Goal: Task Accomplishment & Management: Manage account settings

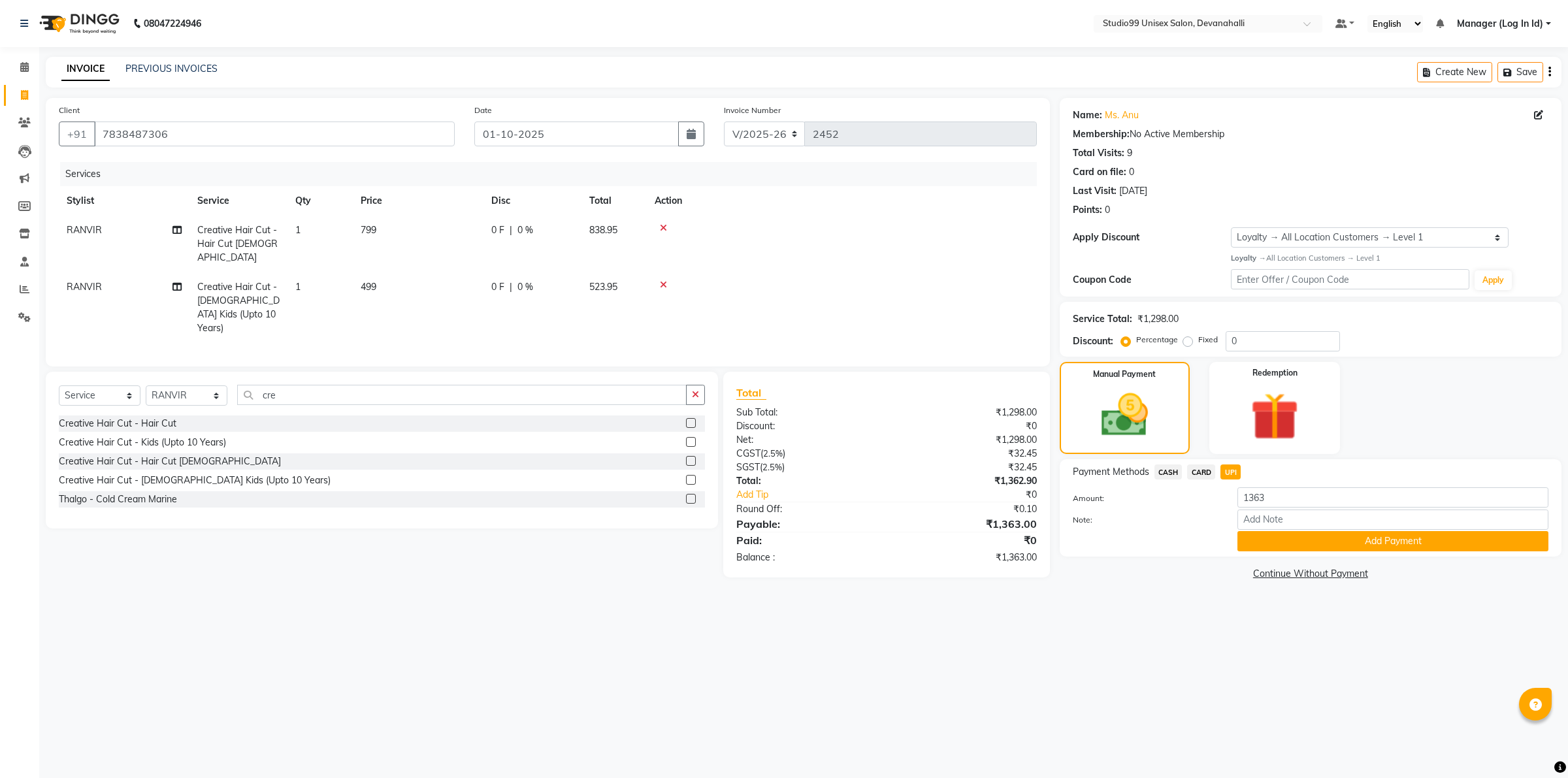
select select "6467"
select select "service"
select select "91868"
select select "1: Object"
click at [189, 124] on input "7838487306" at bounding box center [274, 133] width 360 height 24
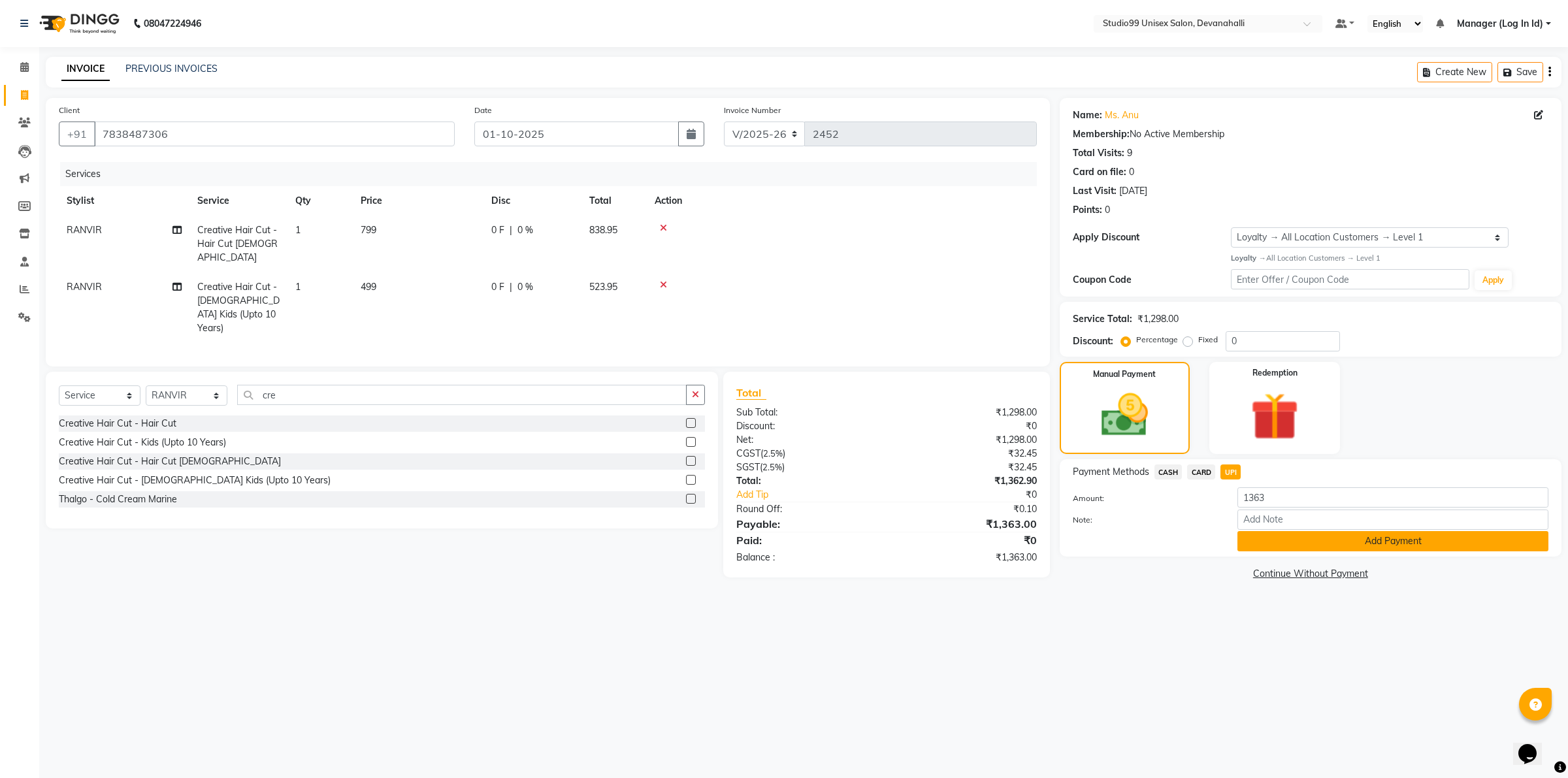
click at [1359, 545] on button "Add Payment" at bounding box center [1392, 541] width 311 height 21
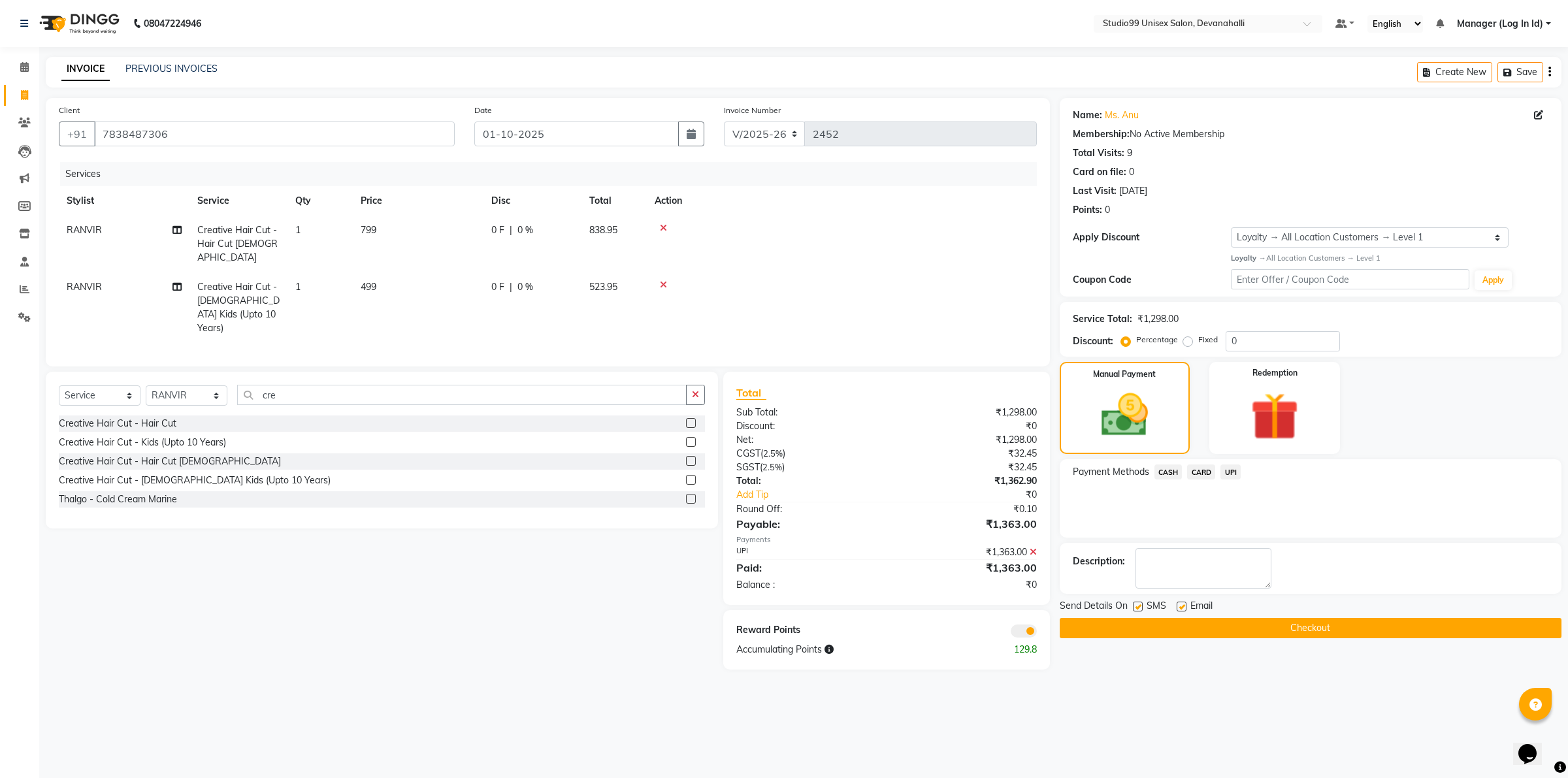
drag, startPoint x: 1310, startPoint y: 629, endPoint x: 1294, endPoint y: 624, distance: 16.8
click at [1294, 625] on button "Checkout" at bounding box center [1310, 628] width 501 height 21
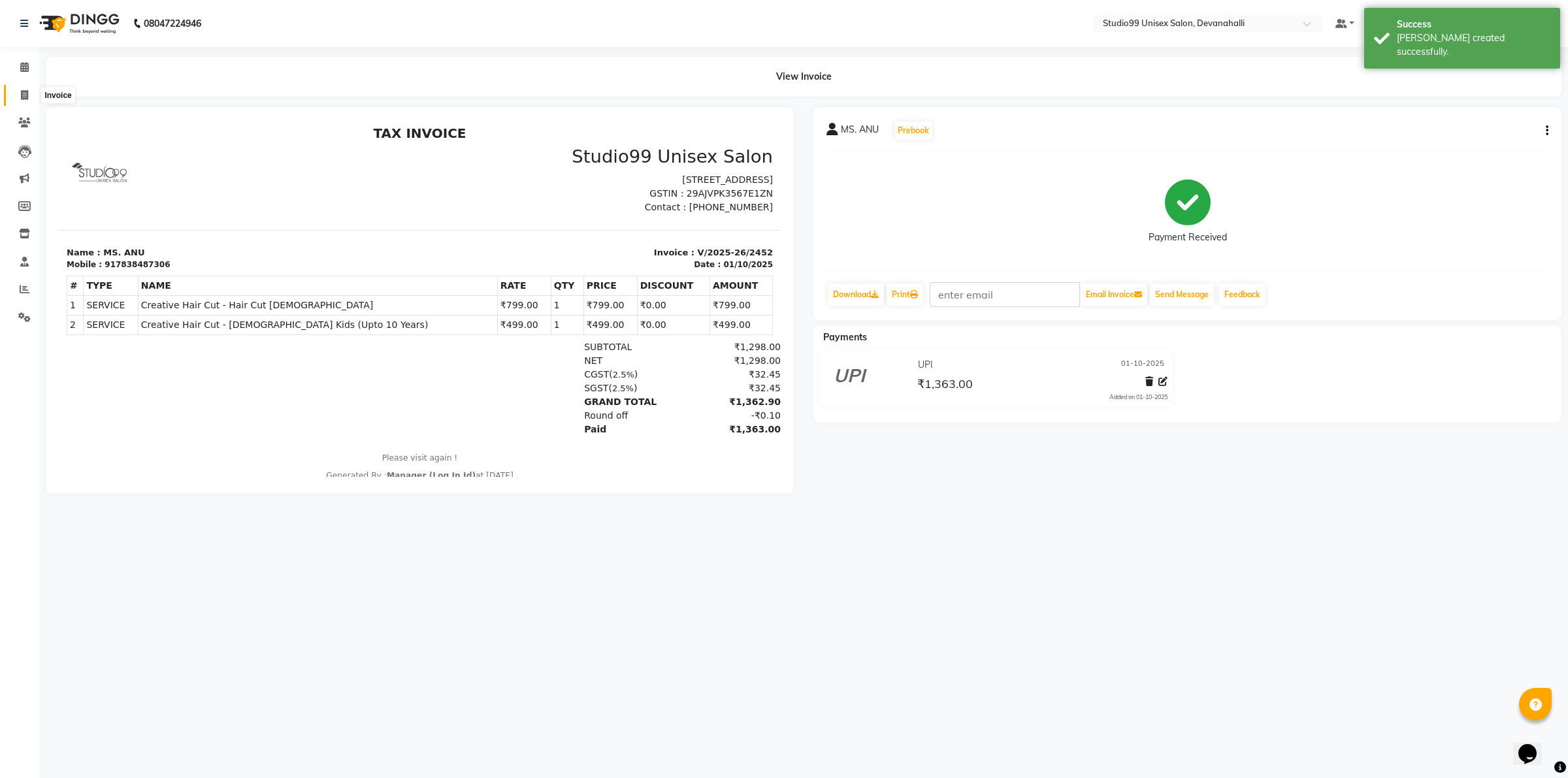
click at [26, 90] on icon at bounding box center [25, 95] width 7 height 10
select select "service"
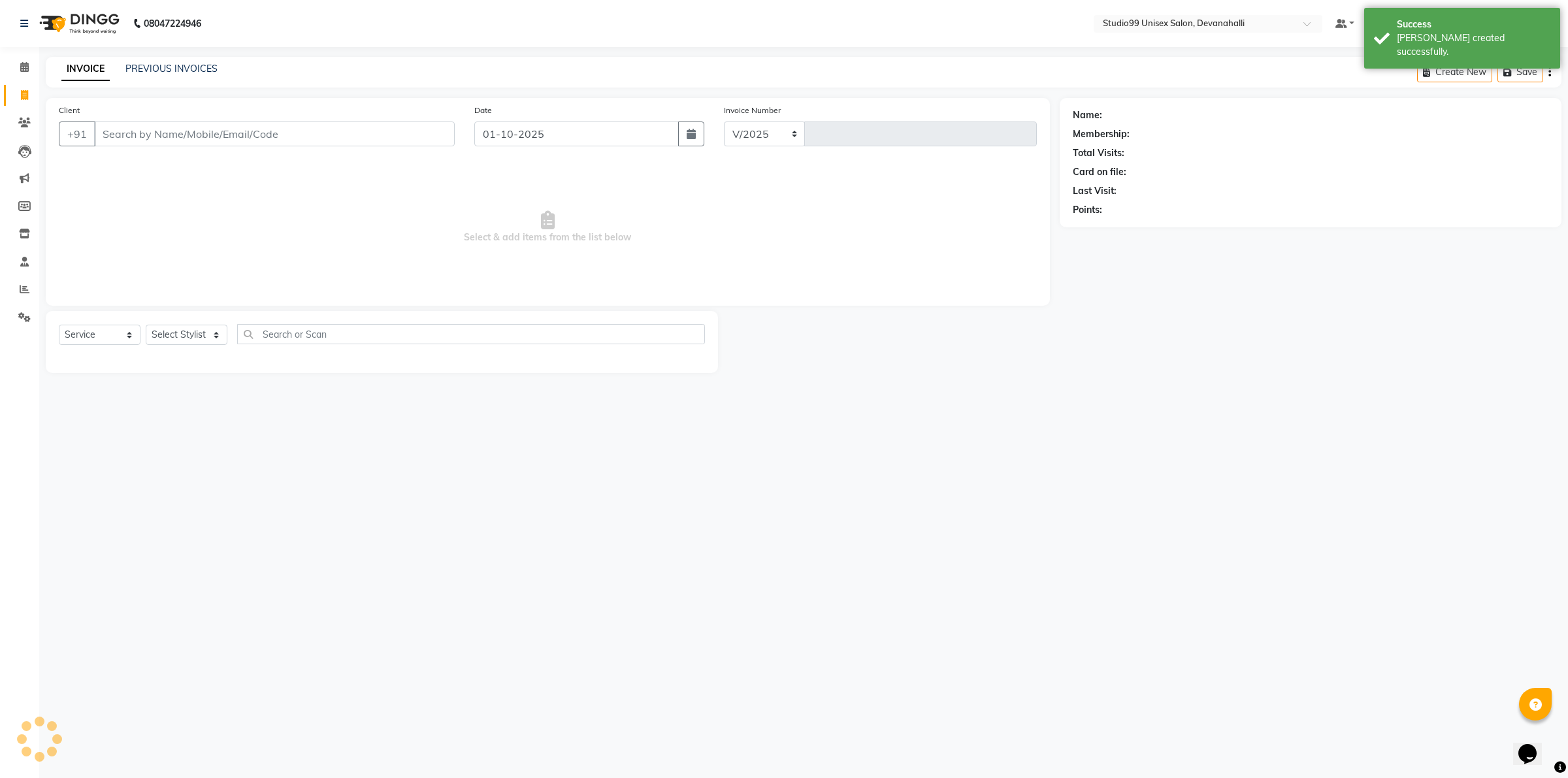
select select "6467"
type input "2453"
click at [233, 131] on input "Client" at bounding box center [274, 133] width 360 height 24
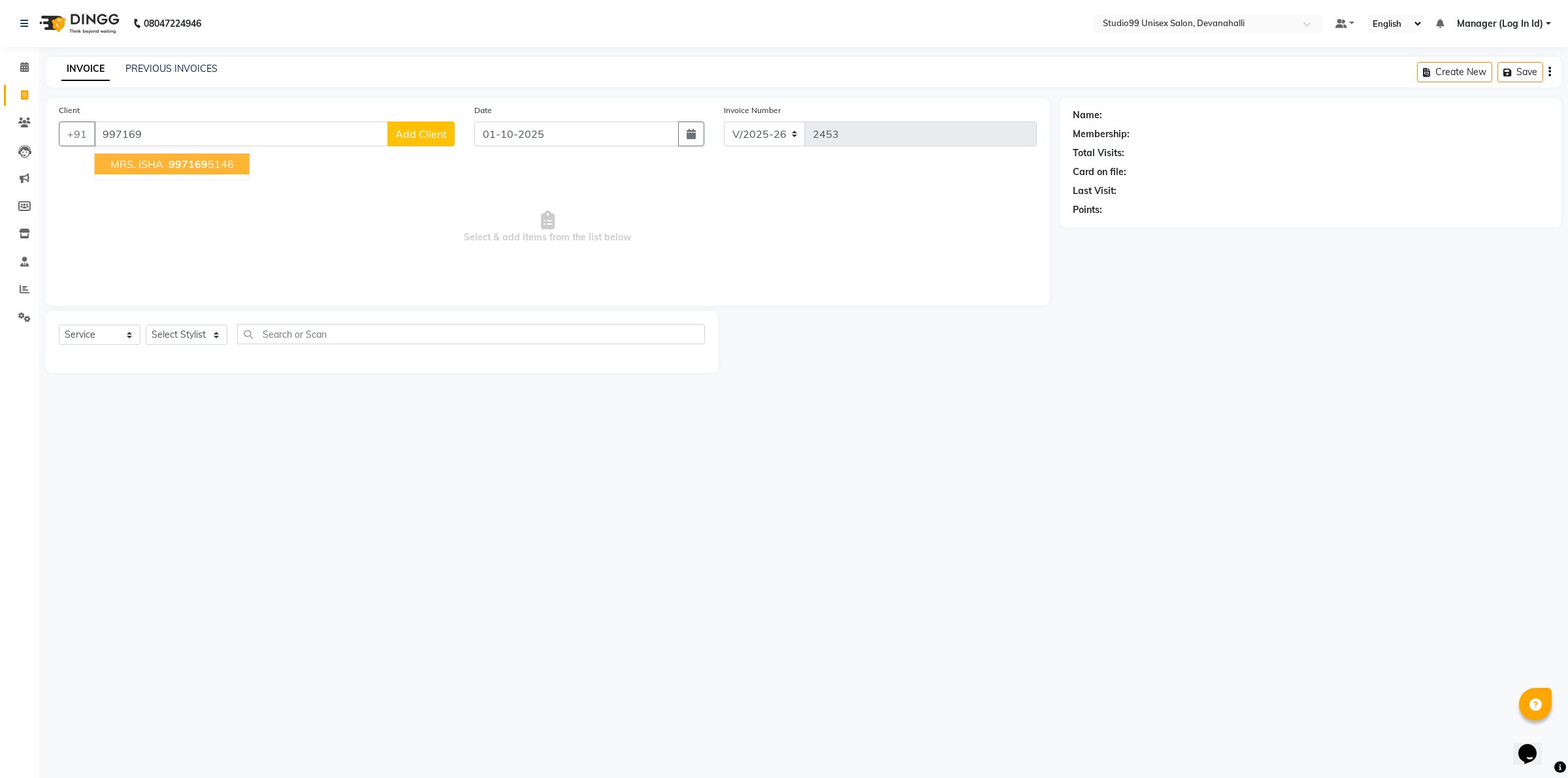
click at [196, 156] on button "MRS. ISHA 997169 5146" at bounding box center [172, 164] width 155 height 21
type input "9971695146"
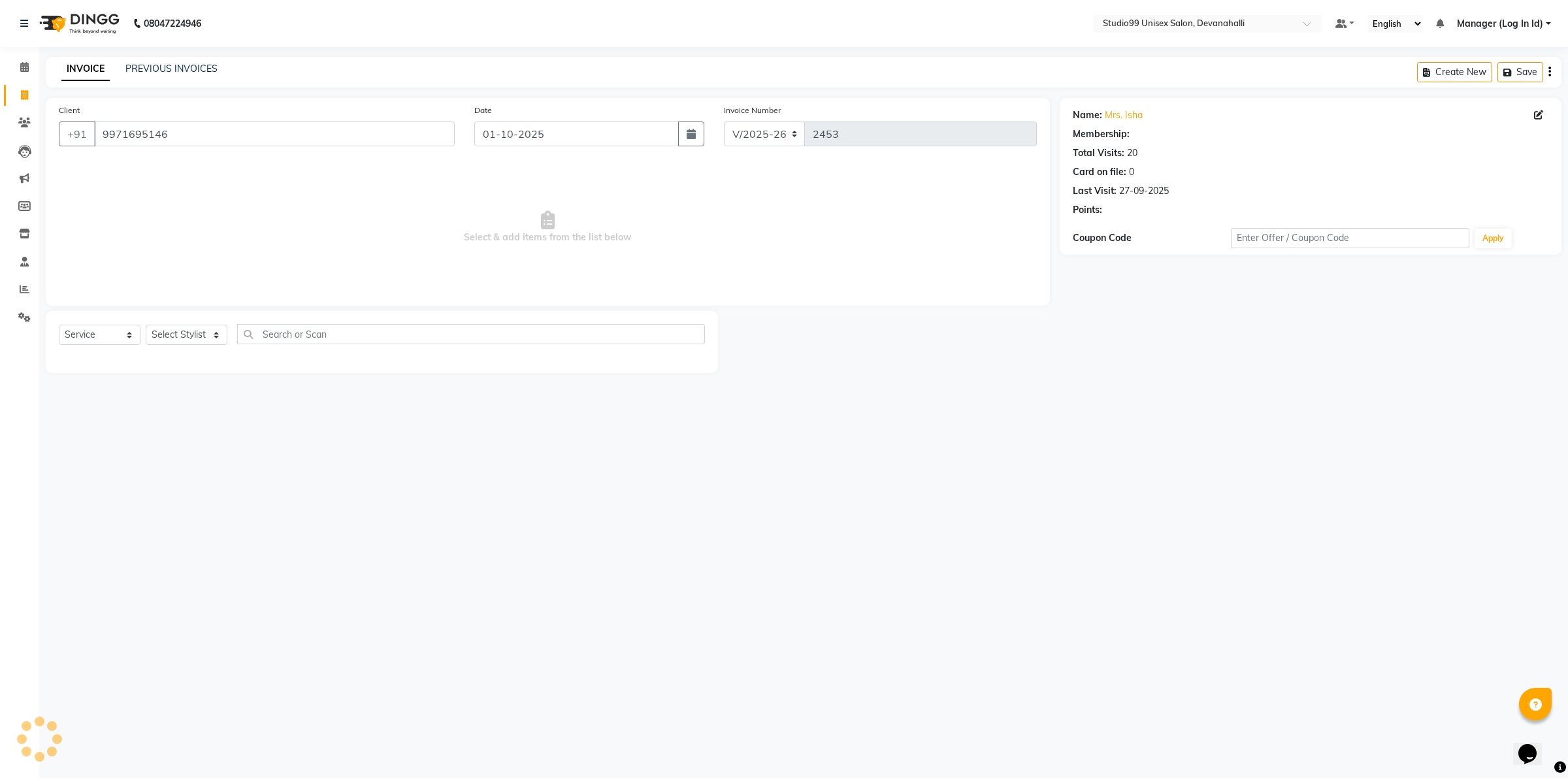
select select "1: Object"
click at [188, 331] on select "Select Stylist AANAYA Manager (Log In Id) Neha [PERSON_NAME] [PERSON_NAME] [PER…" at bounding box center [186, 334] width 81 height 21
select select "91868"
click at [146, 324] on select "Select Stylist AANAYA Manager (Log In Id) Neha [PERSON_NAME] [PERSON_NAME] [PER…" at bounding box center [186, 334] width 81 height 21
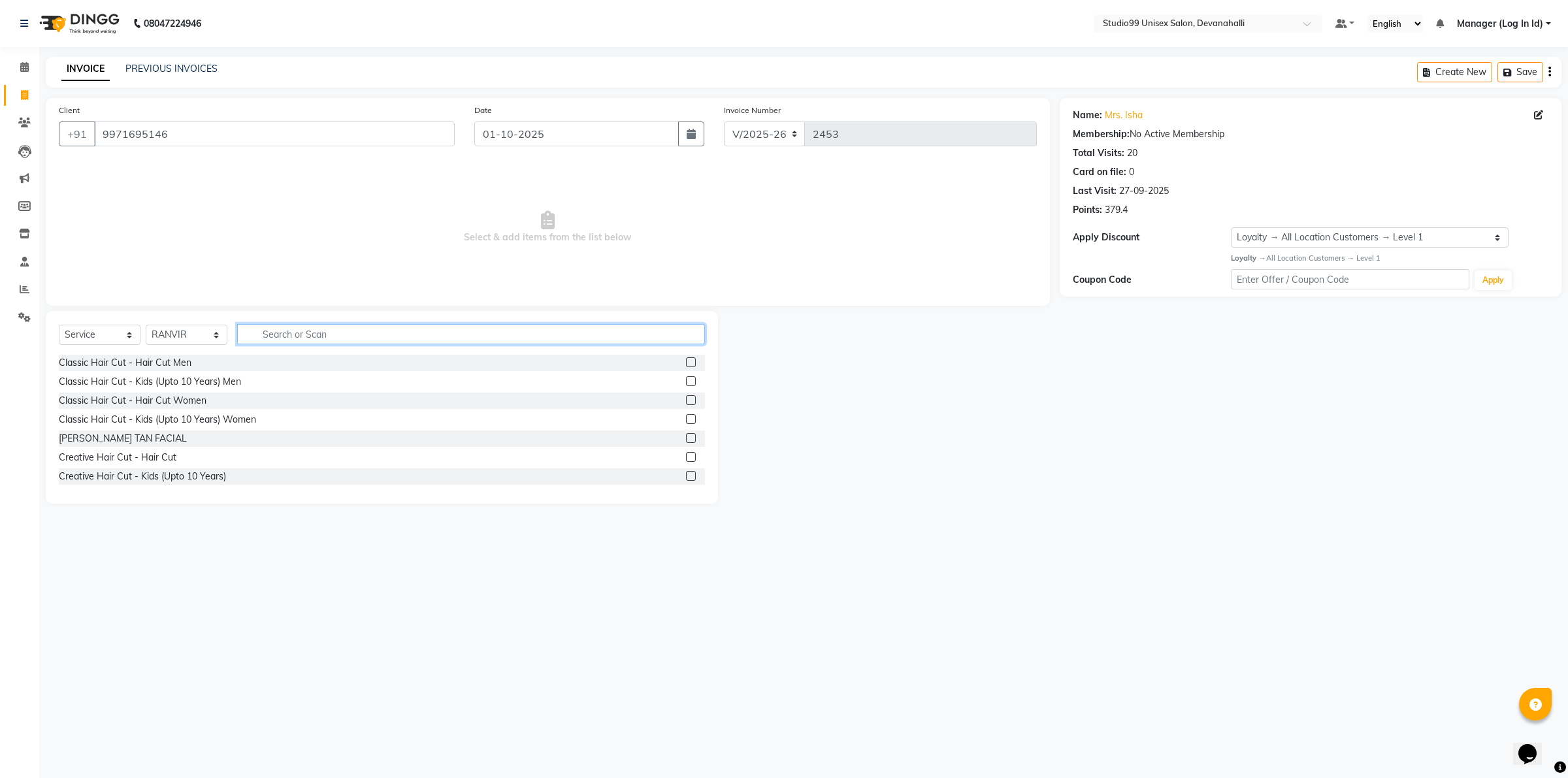
click at [363, 334] on input "text" at bounding box center [471, 334] width 468 height 21
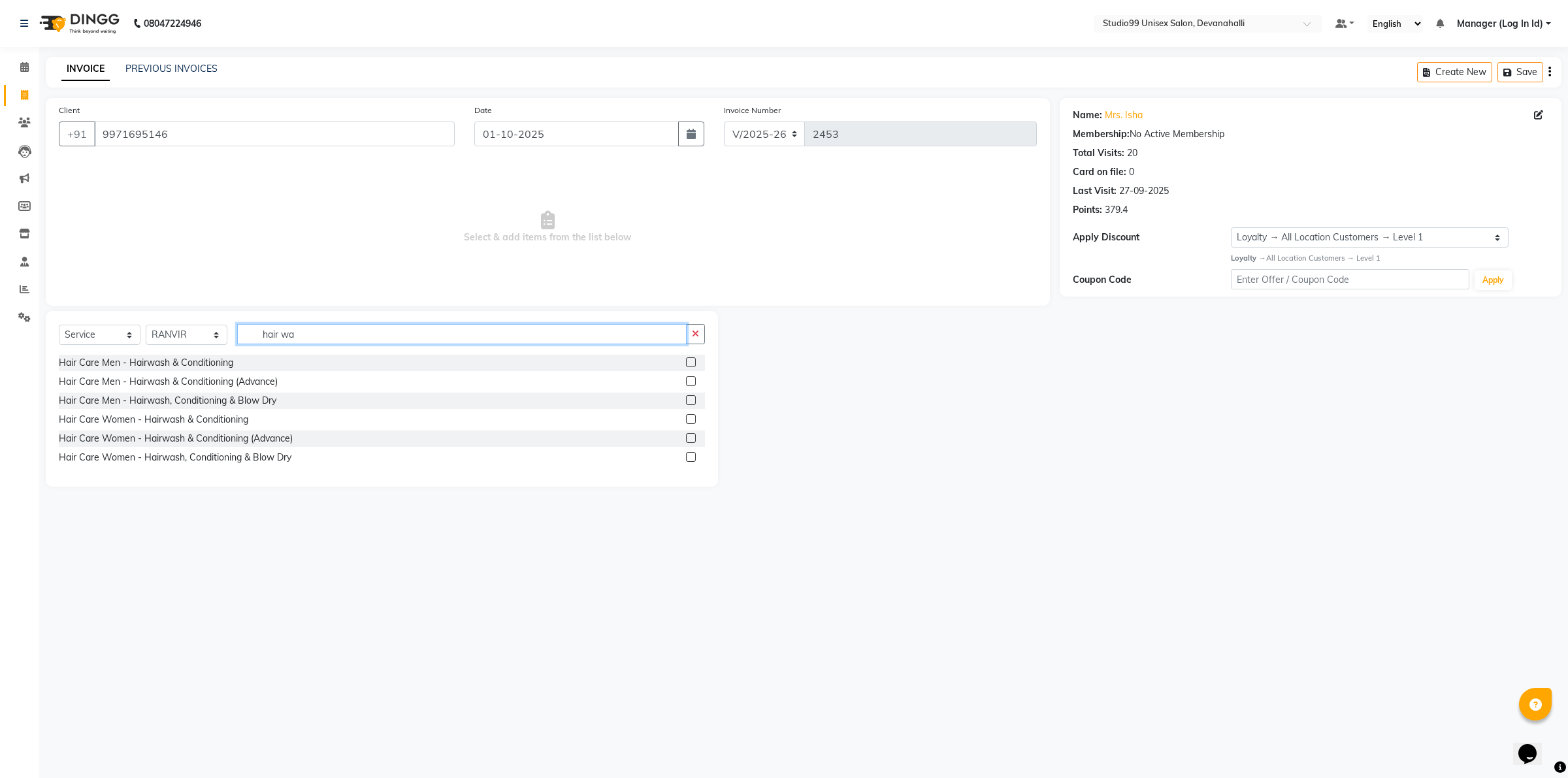
type input "hair wa"
click at [268, 364] on div "Hair Care Men - Hairwash & Conditioning" at bounding box center [382, 362] width 646 height 17
click at [172, 416] on div "Hair Care Women - Hairwash & Conditioning" at bounding box center [154, 419] width 189 height 14
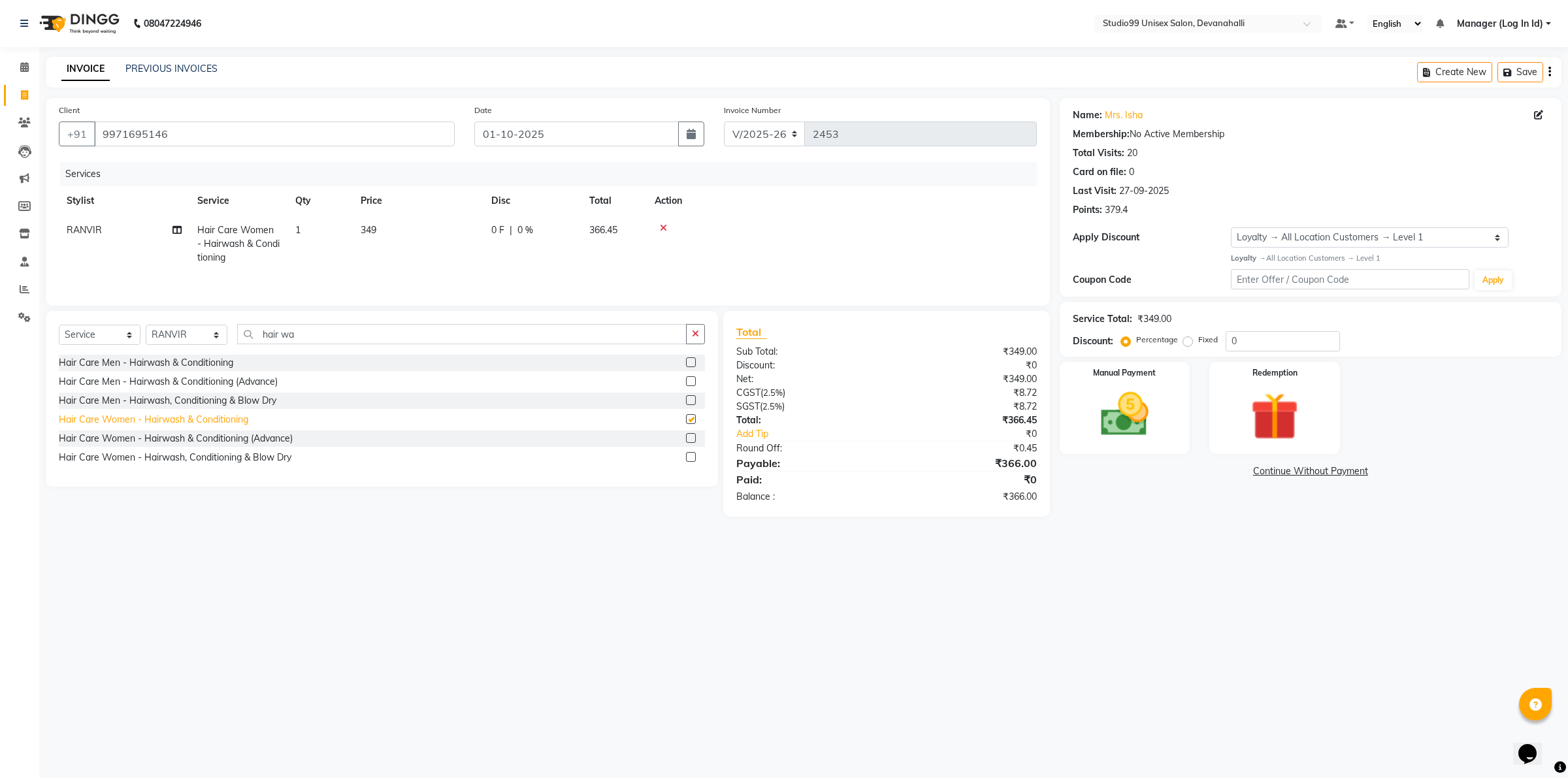
checkbox input "false"
click at [199, 438] on div "Hair Care Women - Hairwash & Conditioning (Advance)" at bounding box center [176, 438] width 234 height 14
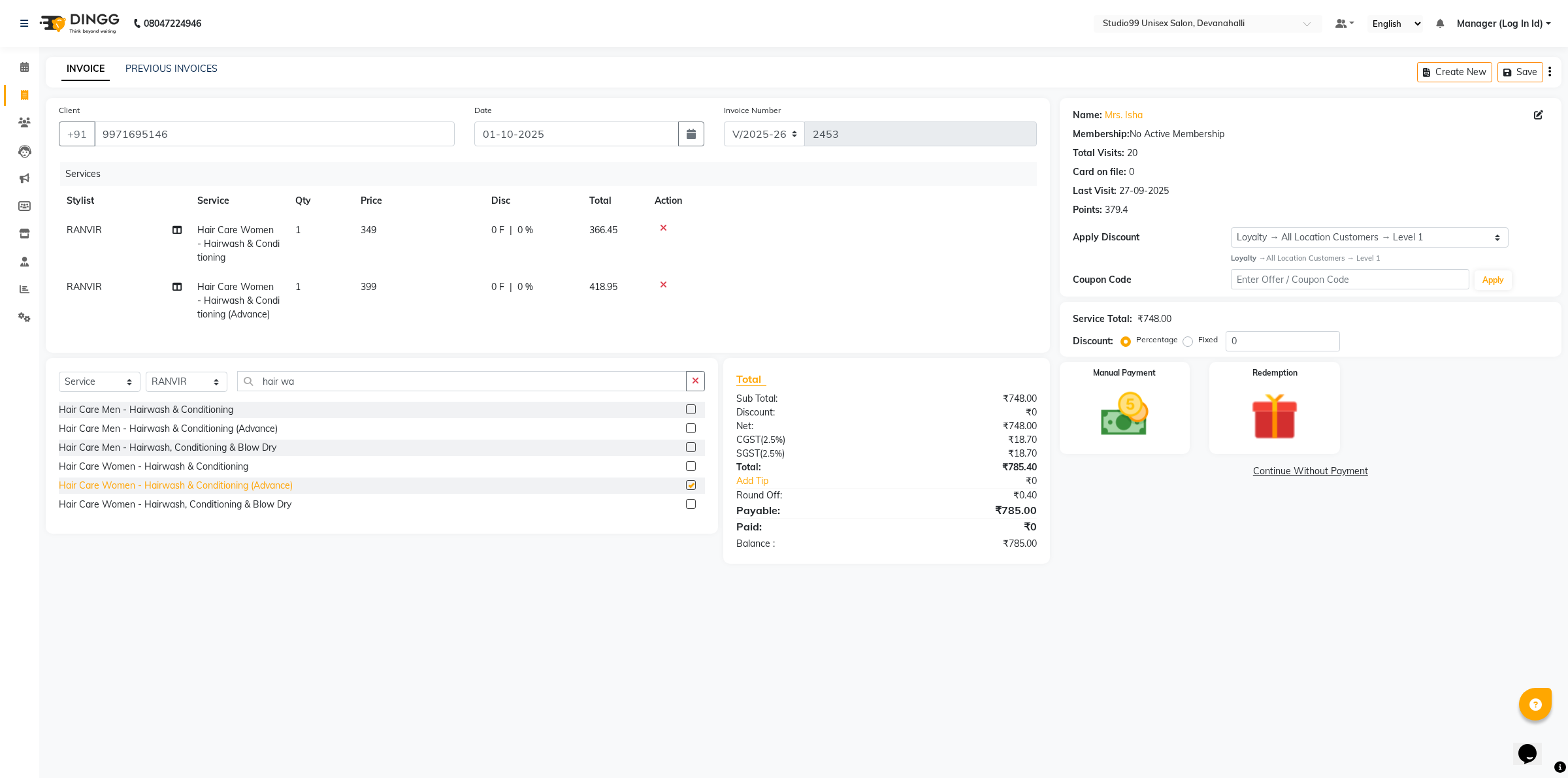
checkbox input "false"
click at [668, 228] on div at bounding box center [841, 228] width 374 height 9
click at [664, 225] on icon at bounding box center [663, 228] width 7 height 9
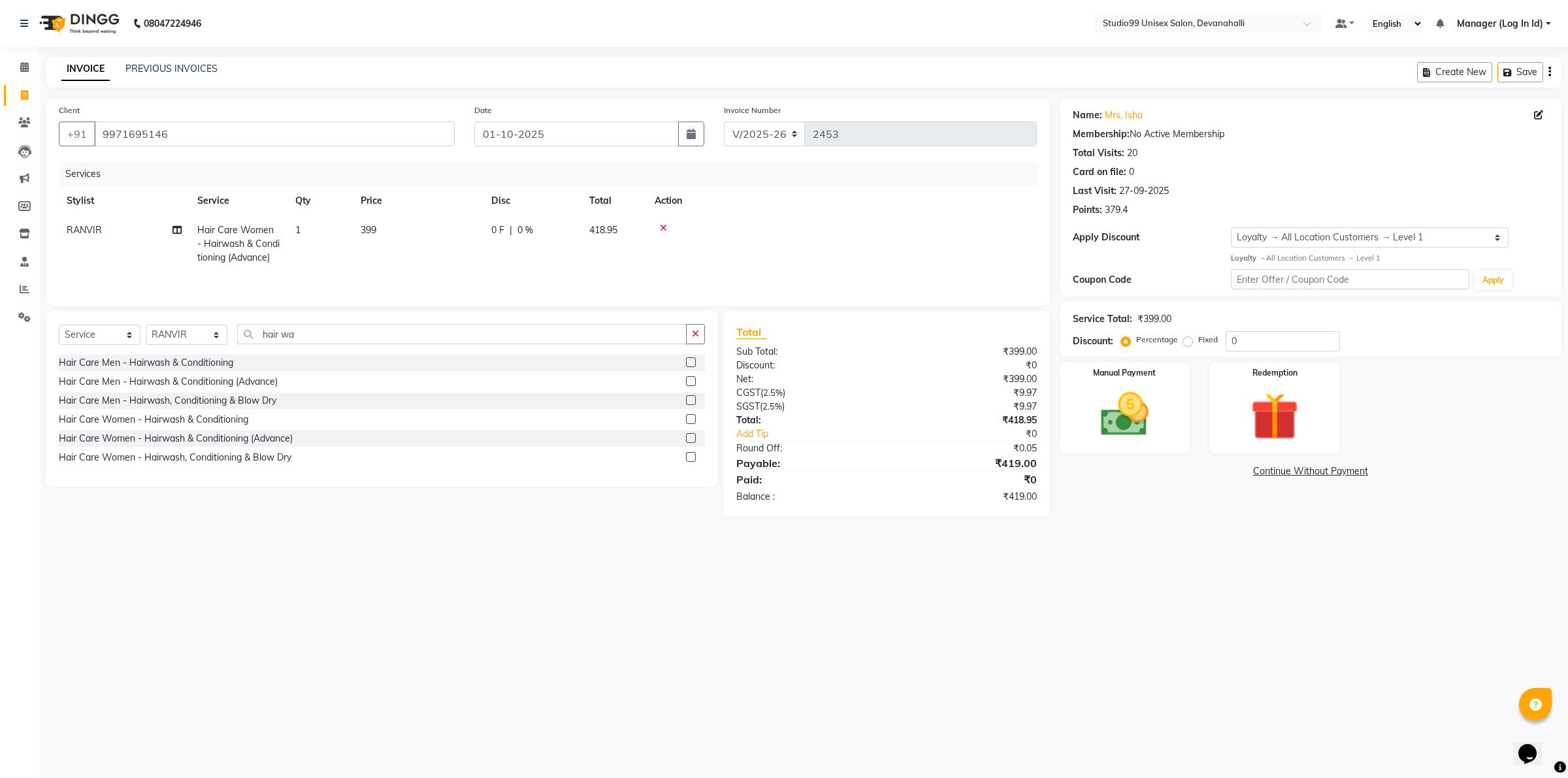
click at [229, 465] on div "Hair Care Women - Hairwash, Conditioning & Blow Dry" at bounding box center [382, 457] width 646 height 17
click at [229, 461] on div "Hair Care Women - Hairwash, Conditioning & Blow Dry" at bounding box center [175, 457] width 233 height 14
checkbox input "false"
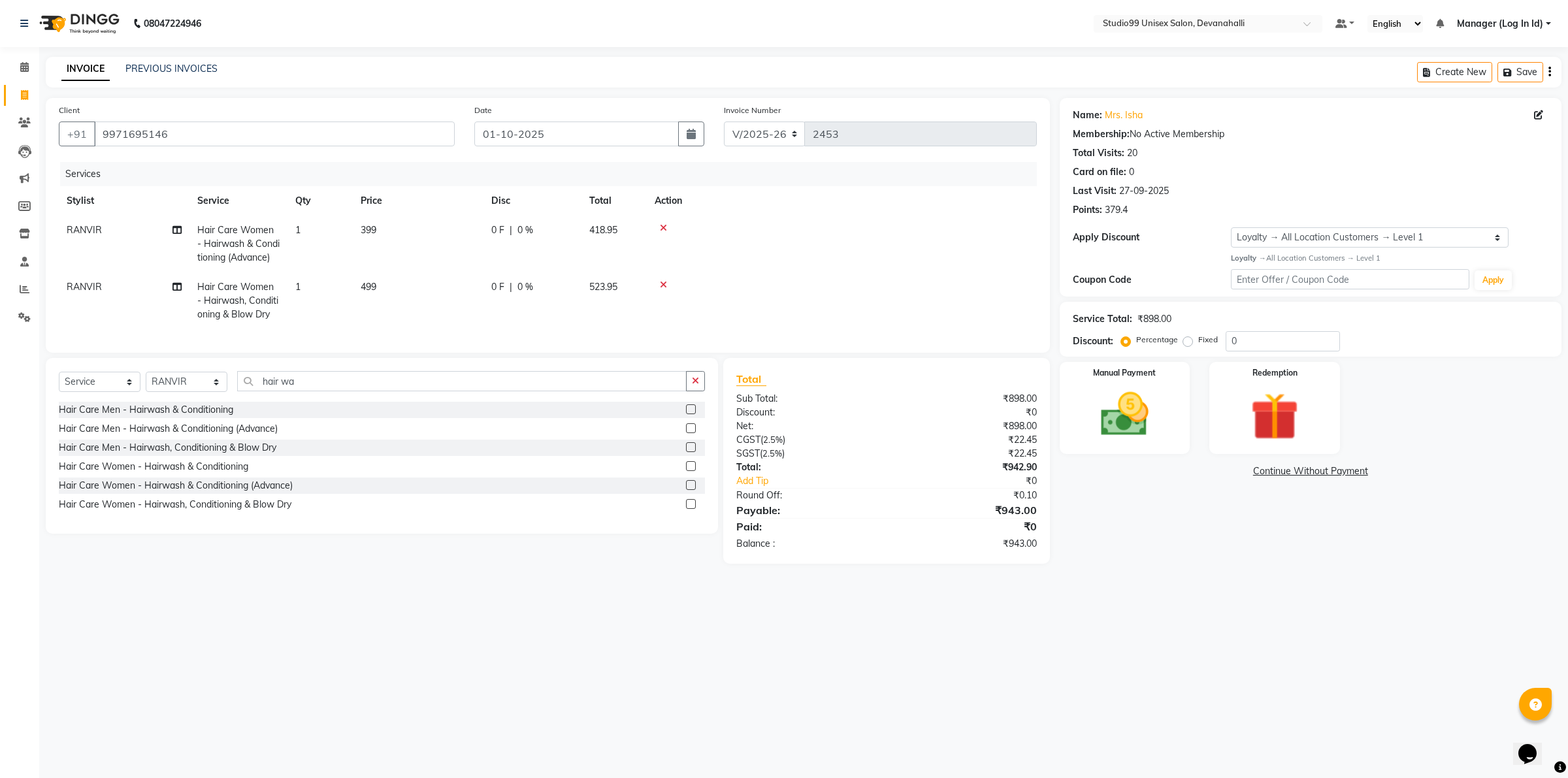
click at [660, 223] on icon at bounding box center [663, 228] width 7 height 9
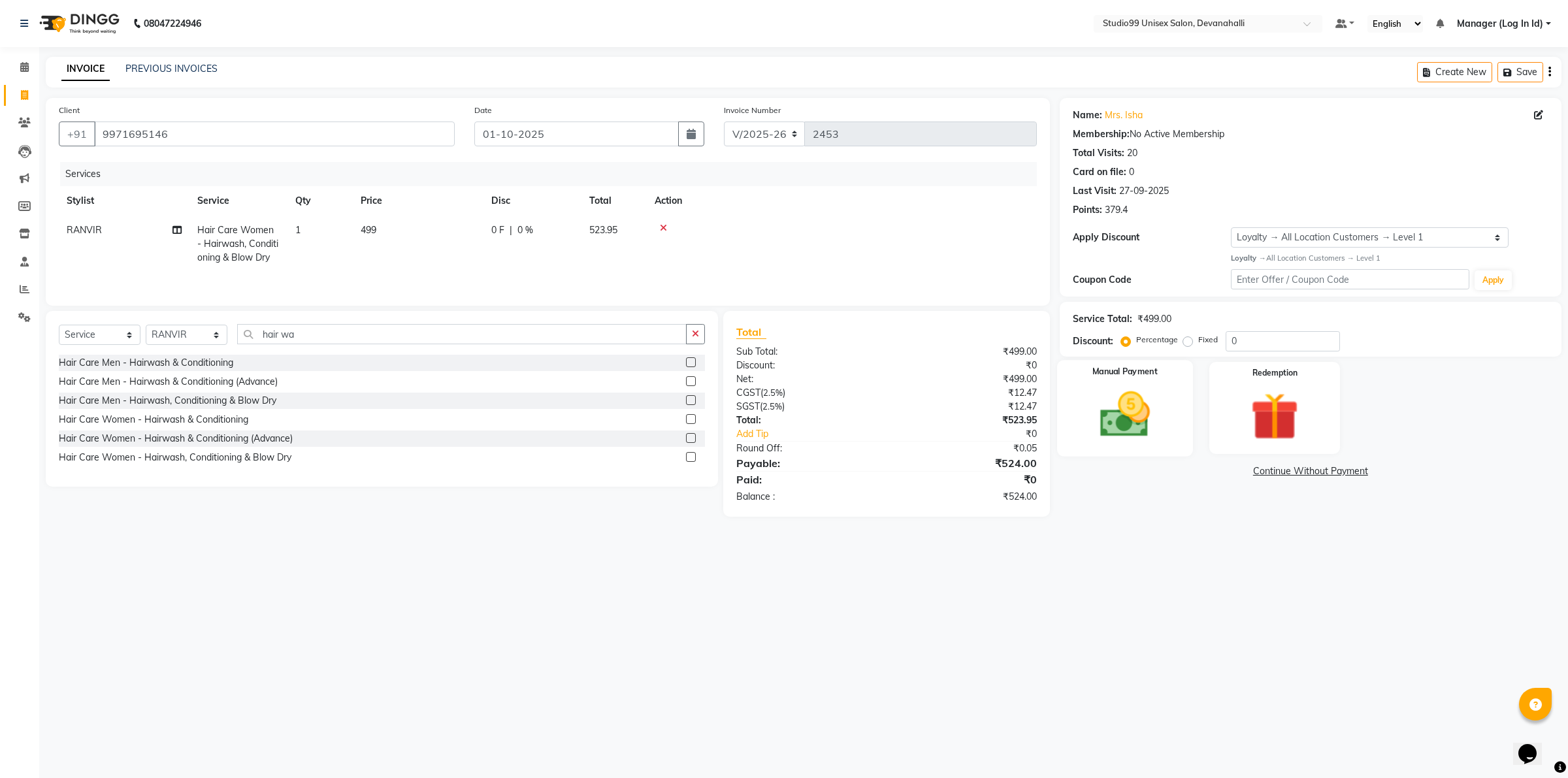
click at [1106, 401] on img at bounding box center [1124, 414] width 81 height 58
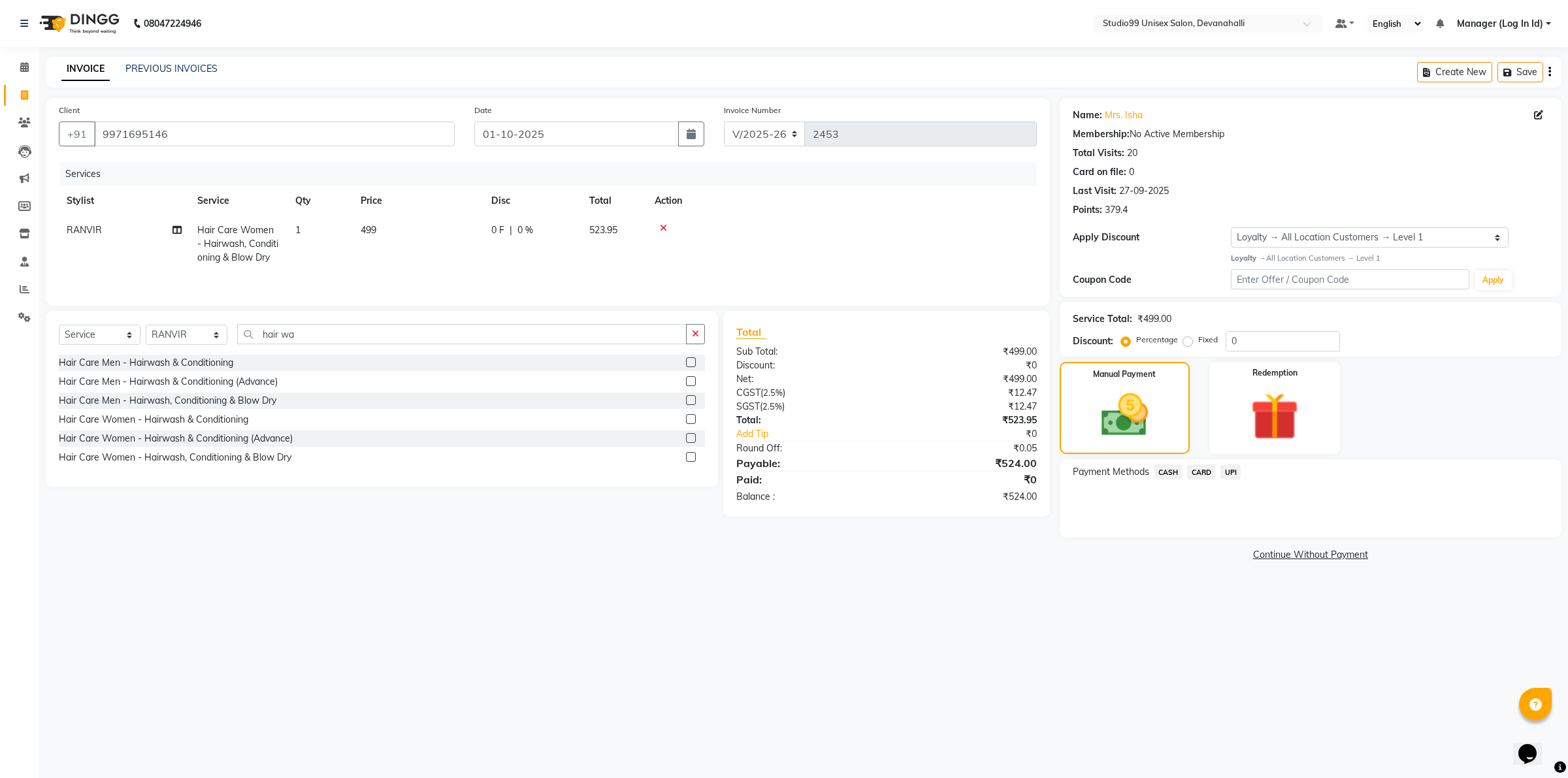
click at [1233, 470] on span "UPI" at bounding box center [1230, 471] width 21 height 15
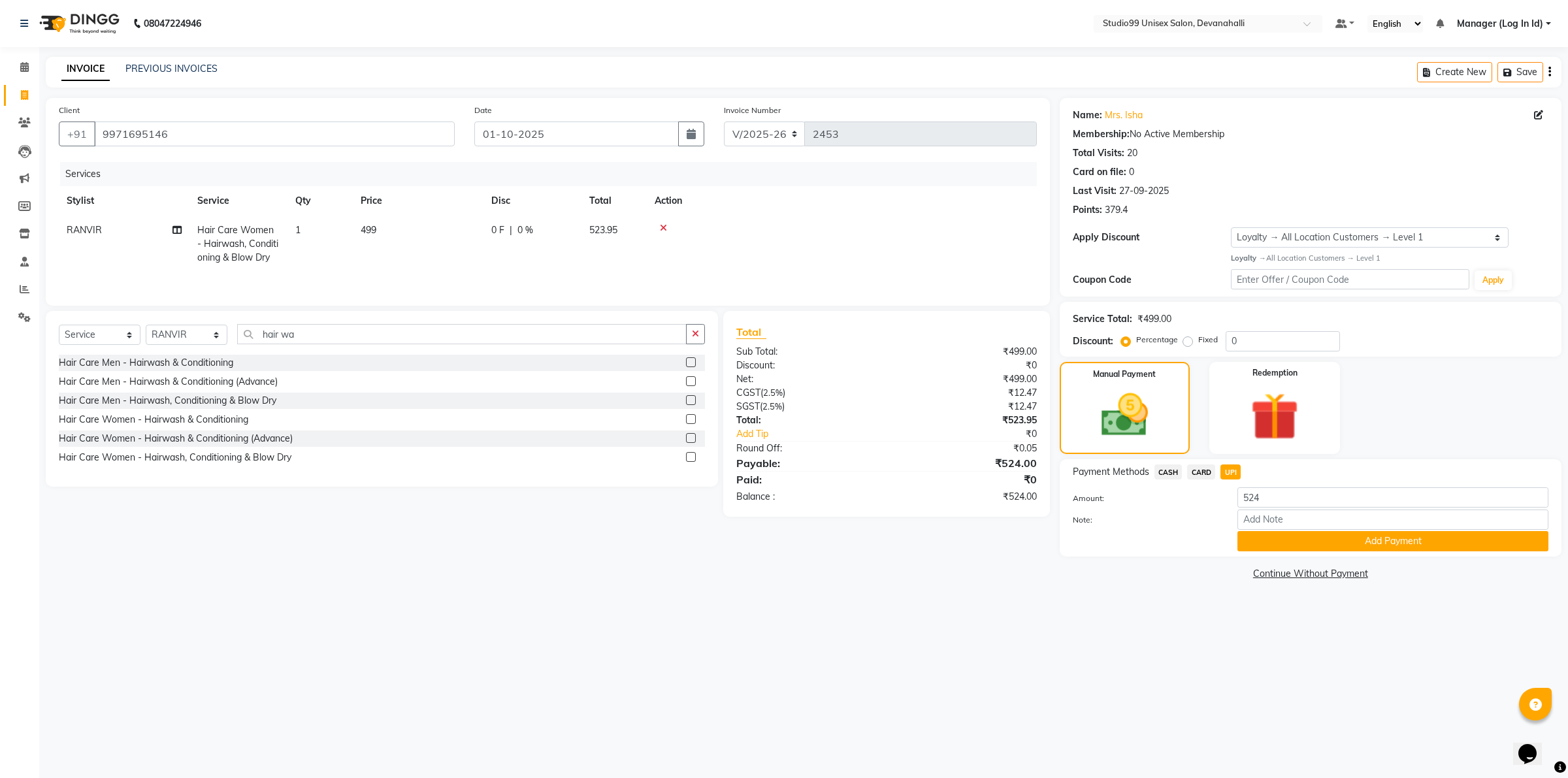
drag, startPoint x: 1278, startPoint y: 540, endPoint x: 1266, endPoint y: 540, distance: 12.0
click at [1273, 540] on button "Add Payment" at bounding box center [1392, 541] width 311 height 21
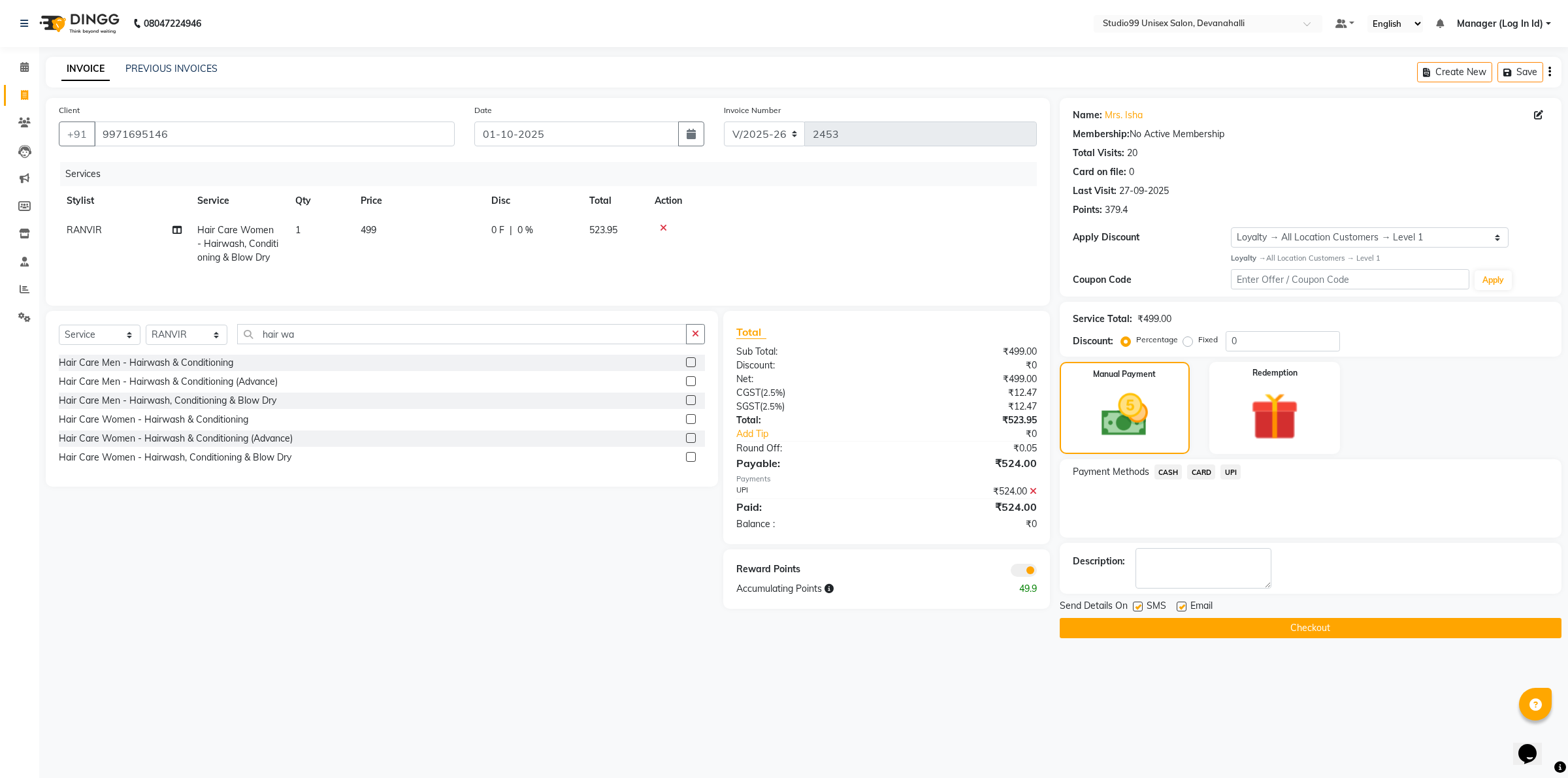
click at [1137, 689] on div "08047224946 Select Location × Studio99 Unisex Salon, Devanahalli Default Panel …" at bounding box center [784, 389] width 1568 height 778
click at [1198, 629] on button "Checkout" at bounding box center [1310, 628] width 501 height 21
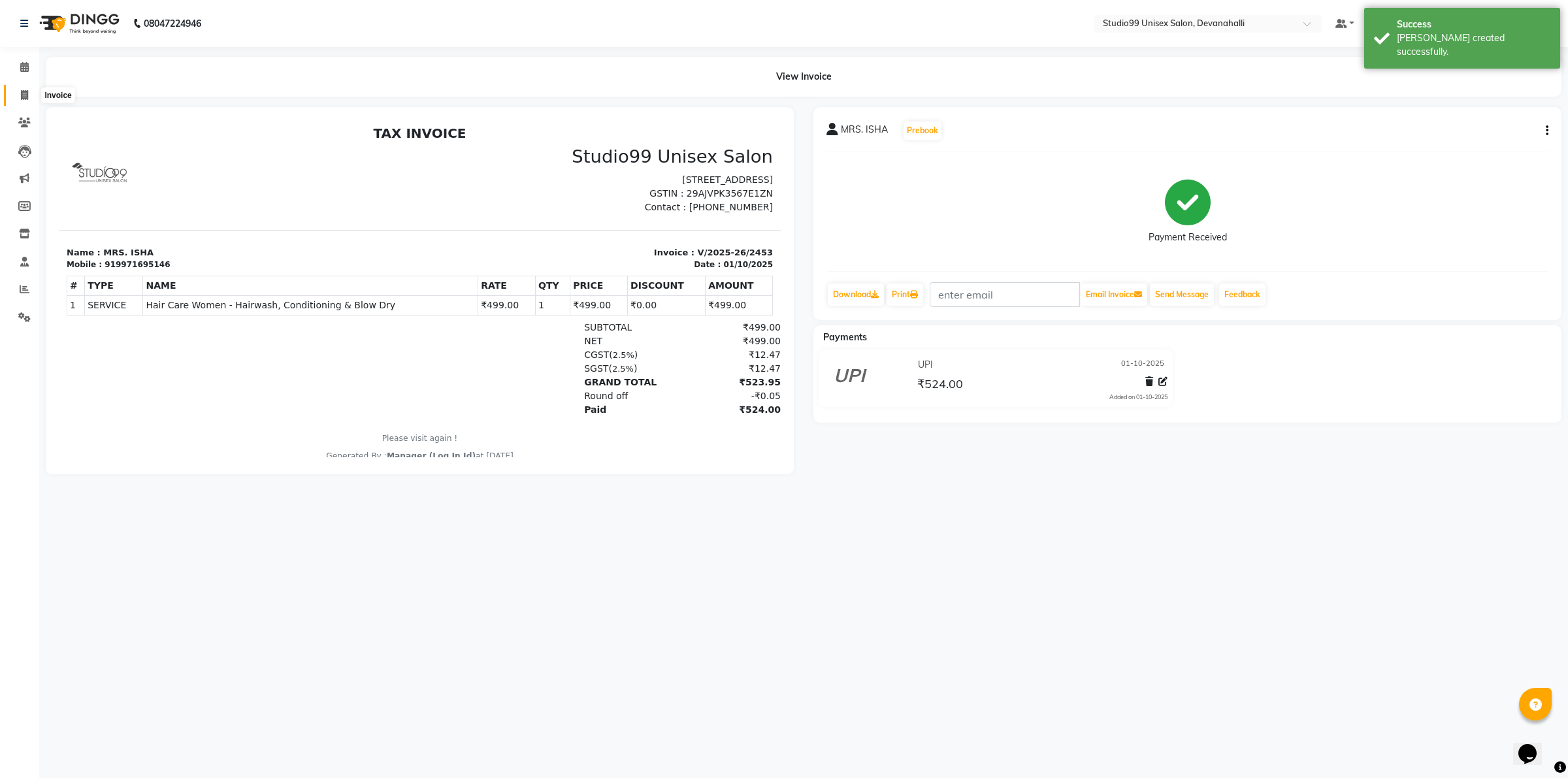
click at [25, 95] on icon at bounding box center [25, 95] width 7 height 10
select select "service"
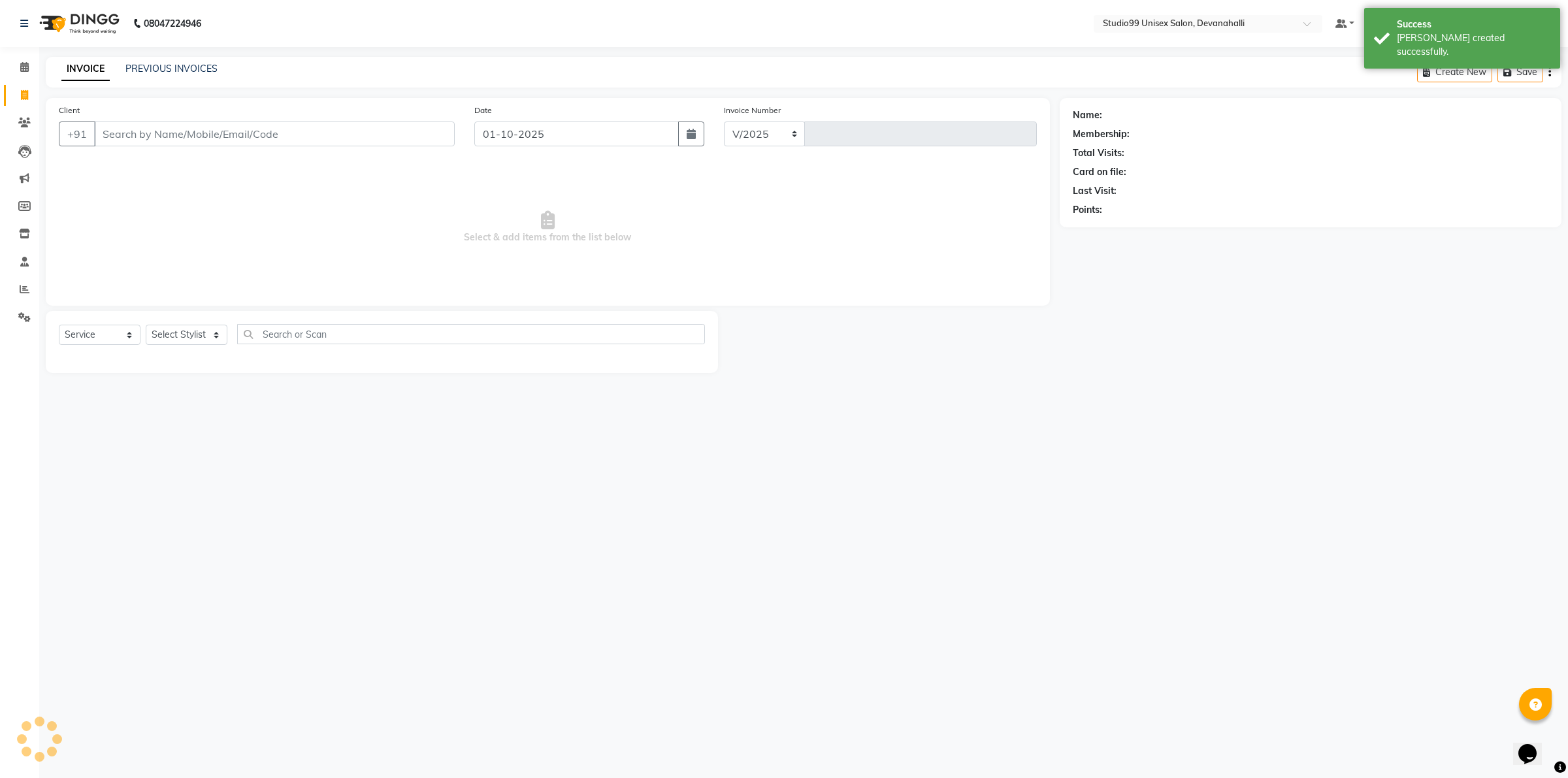
select select "6467"
type input "2454"
click at [201, 59] on div "INVOICE PREVIOUS INVOICES Create New Save" at bounding box center [804, 72] width 1516 height 30
click at [201, 60] on div "INVOICE PREVIOUS INVOICES Create New Save" at bounding box center [804, 72] width 1516 height 30
click at [203, 66] on link "PREVIOUS INVOICES" at bounding box center [171, 69] width 92 height 12
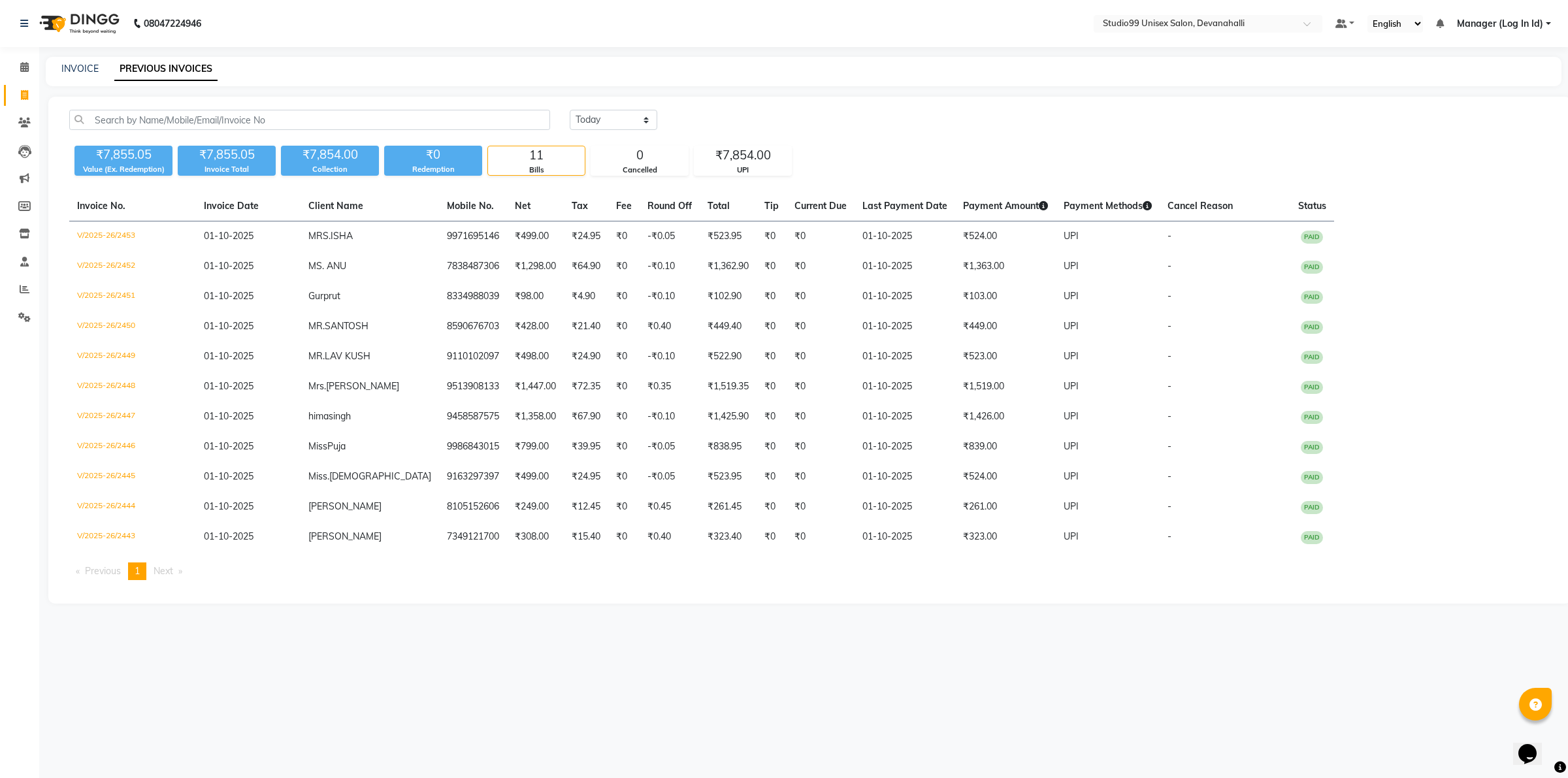
click at [173, 569] on span "Next page" at bounding box center [164, 571] width 20 height 12
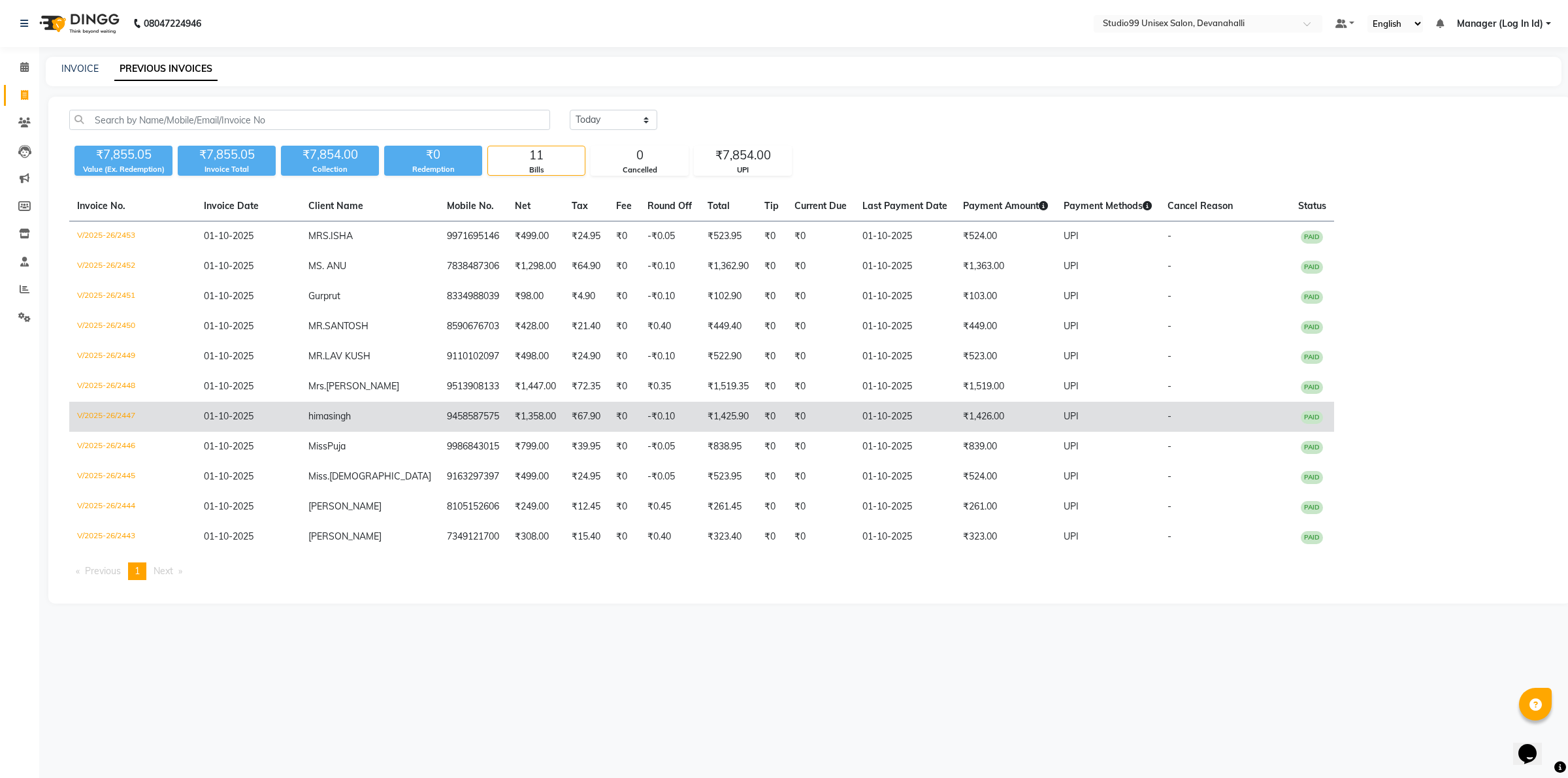
drag, startPoint x: 833, startPoint y: 654, endPoint x: 418, endPoint y: 403, distance: 485.0
click at [800, 632] on div "08047224946 Select Location × Studio99 Unisex Salon, Devanahalli Default Panel …" at bounding box center [784, 389] width 1568 height 778
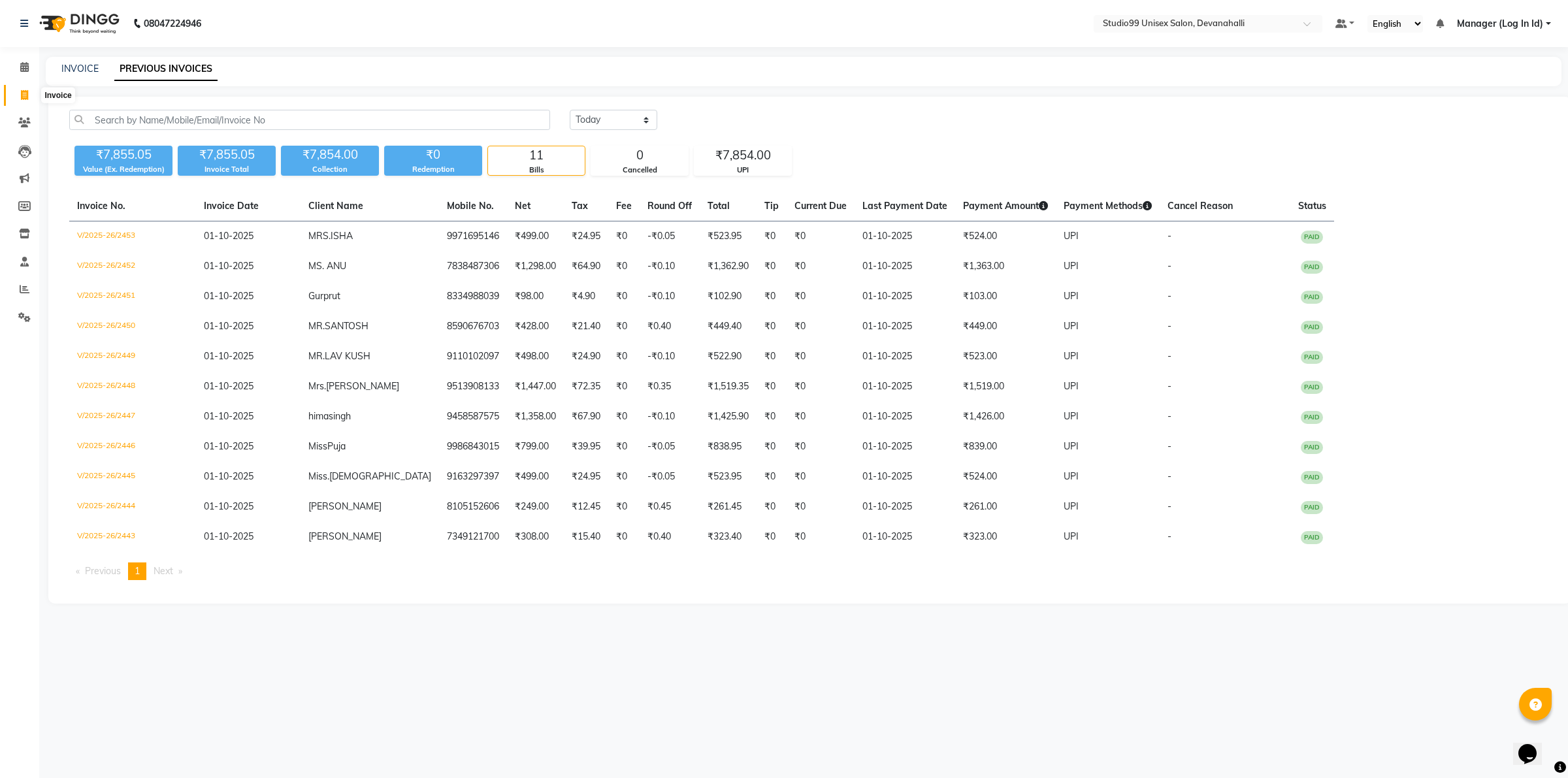
click at [26, 89] on span at bounding box center [25, 95] width 23 height 15
select select "6467"
select select "service"
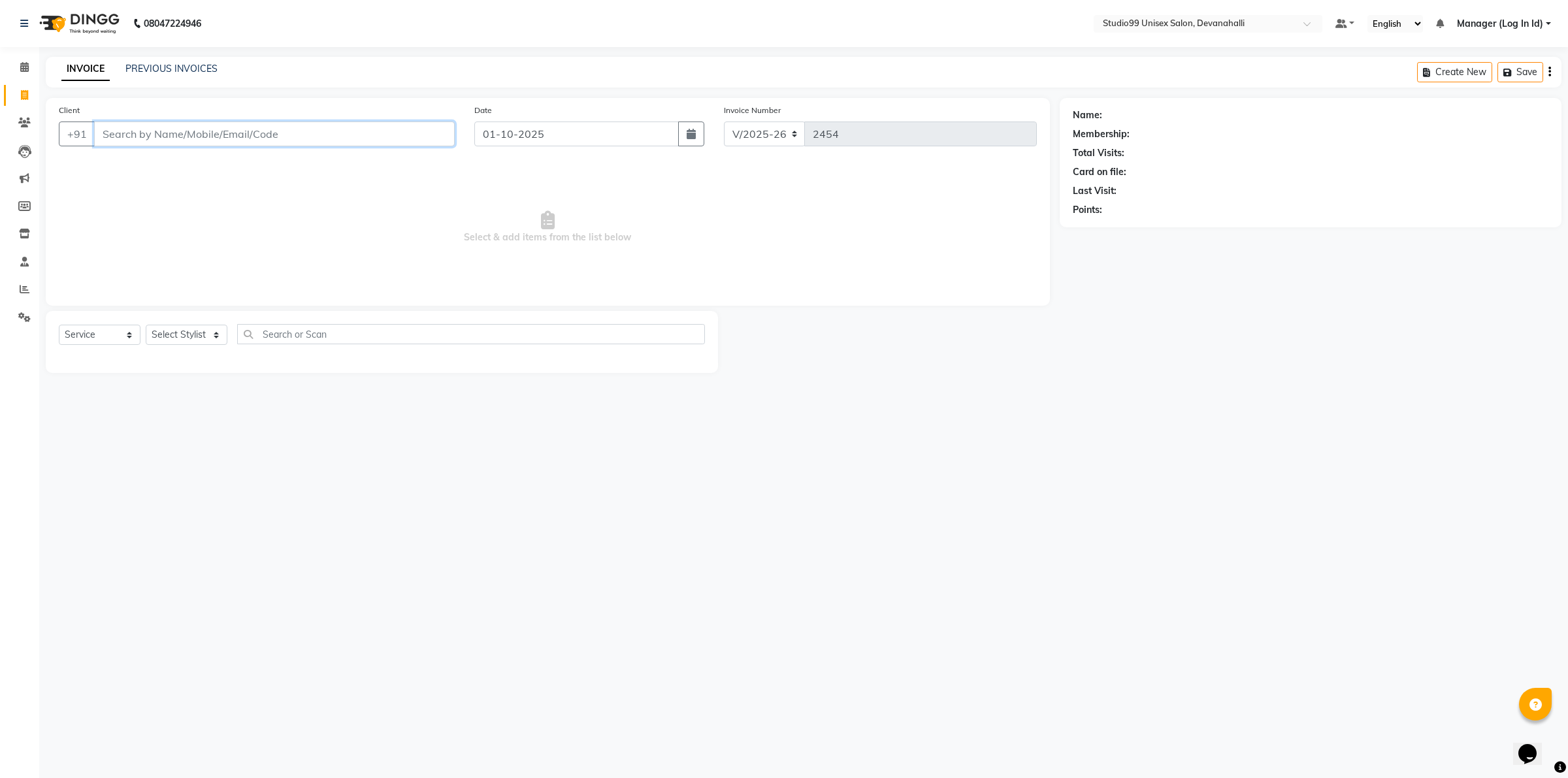
click at [329, 126] on input "Client" at bounding box center [274, 133] width 360 height 24
type input "9900388400"
select select "1: Object"
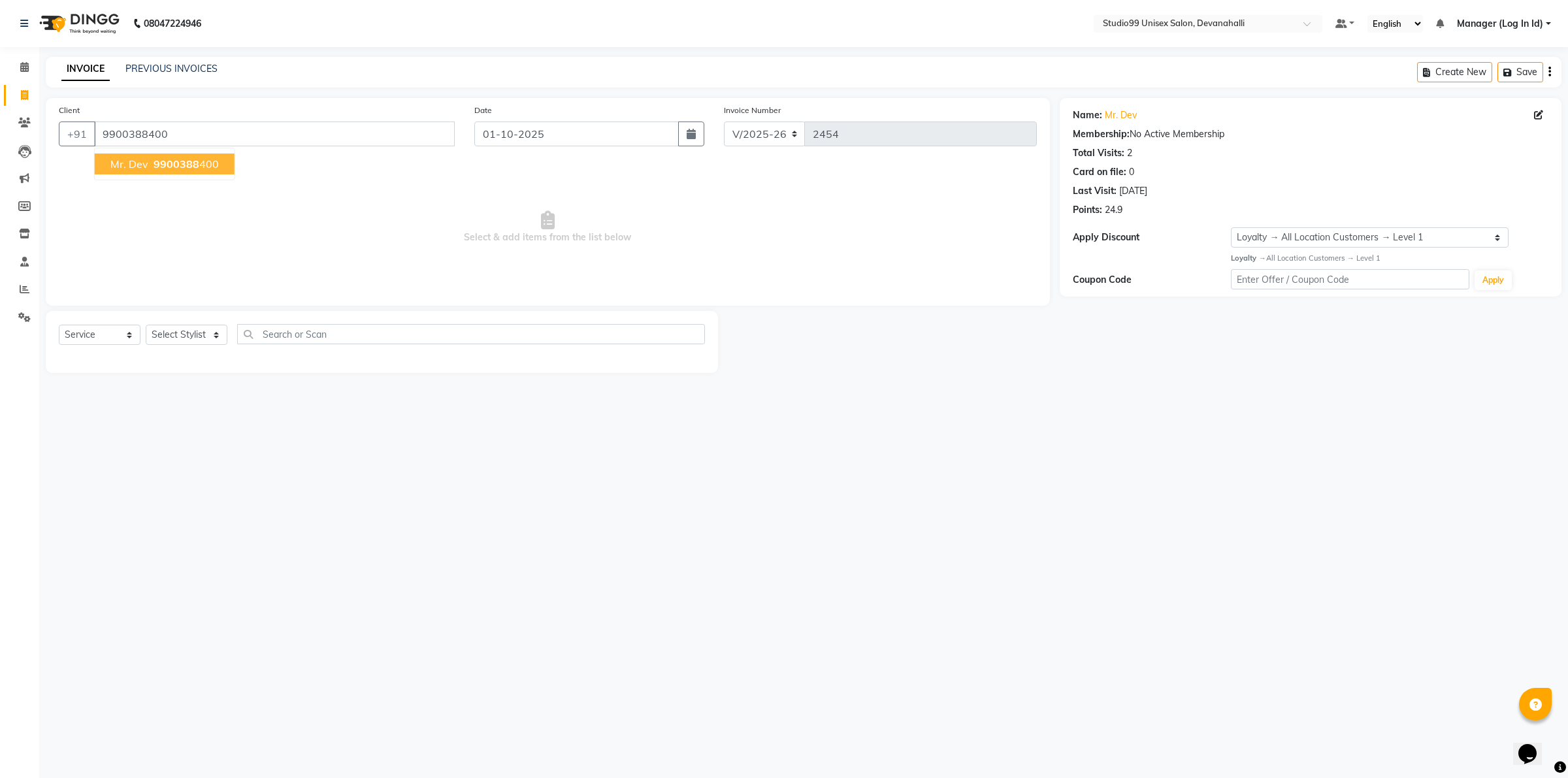
click at [109, 162] on button "Mr. Dev 9900388 400" at bounding box center [164, 164] width 140 height 21
select select "1: Object"
click at [193, 326] on select "Select Stylist AANAYA Manager (Log In Id) Neha [PERSON_NAME] [PERSON_NAME] [PER…" at bounding box center [186, 334] width 81 height 21
select select "49236"
click at [146, 324] on select "Select Stylist AANAYA Manager (Log In Id) Neha [PERSON_NAME] [PERSON_NAME] [PER…" at bounding box center [186, 334] width 81 height 21
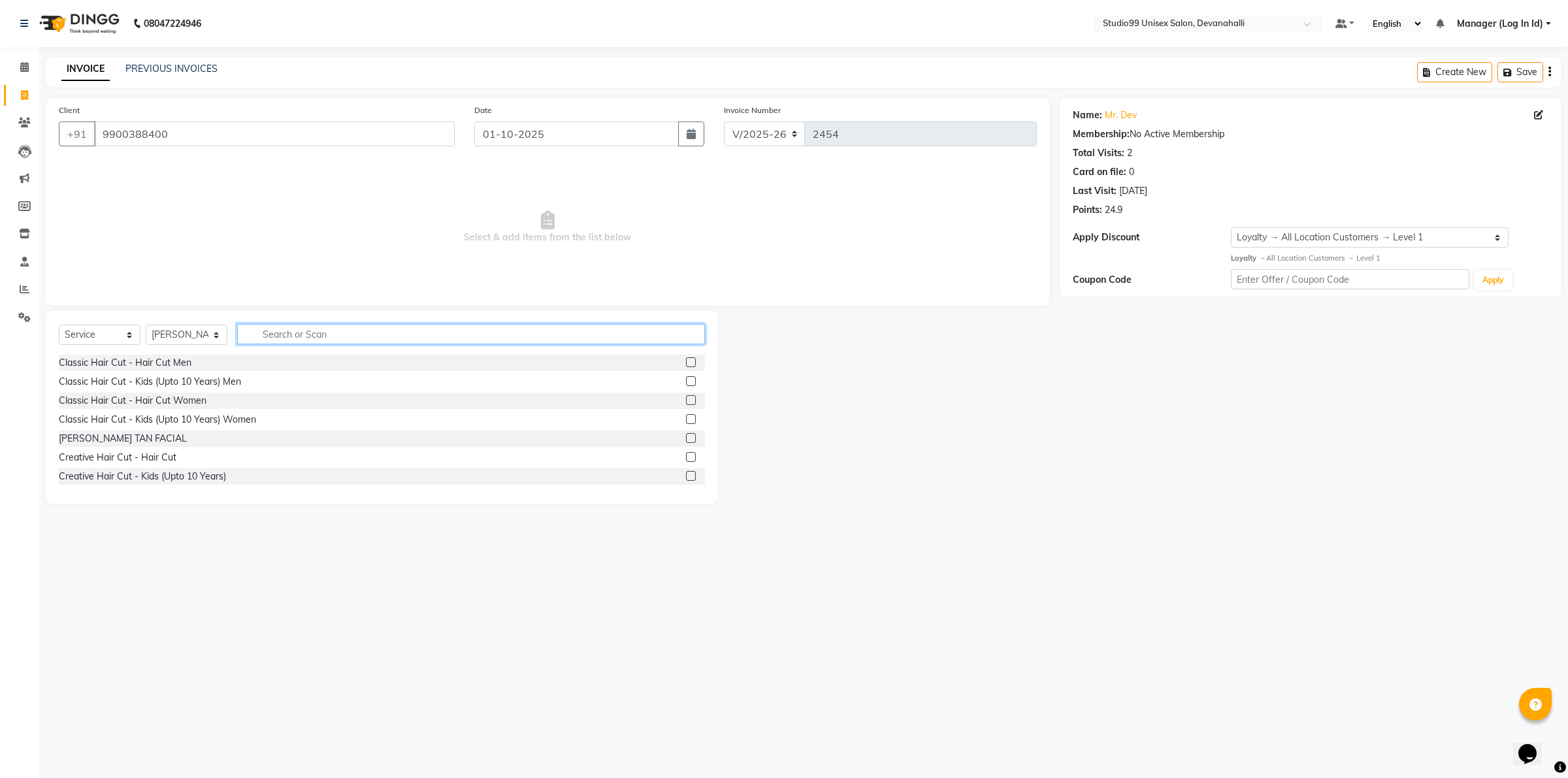
click at [314, 328] on input "text" at bounding box center [471, 334] width 468 height 21
click at [173, 361] on div "Classic Hair Cut - Hair Cut Men" at bounding box center [125, 362] width 132 height 14
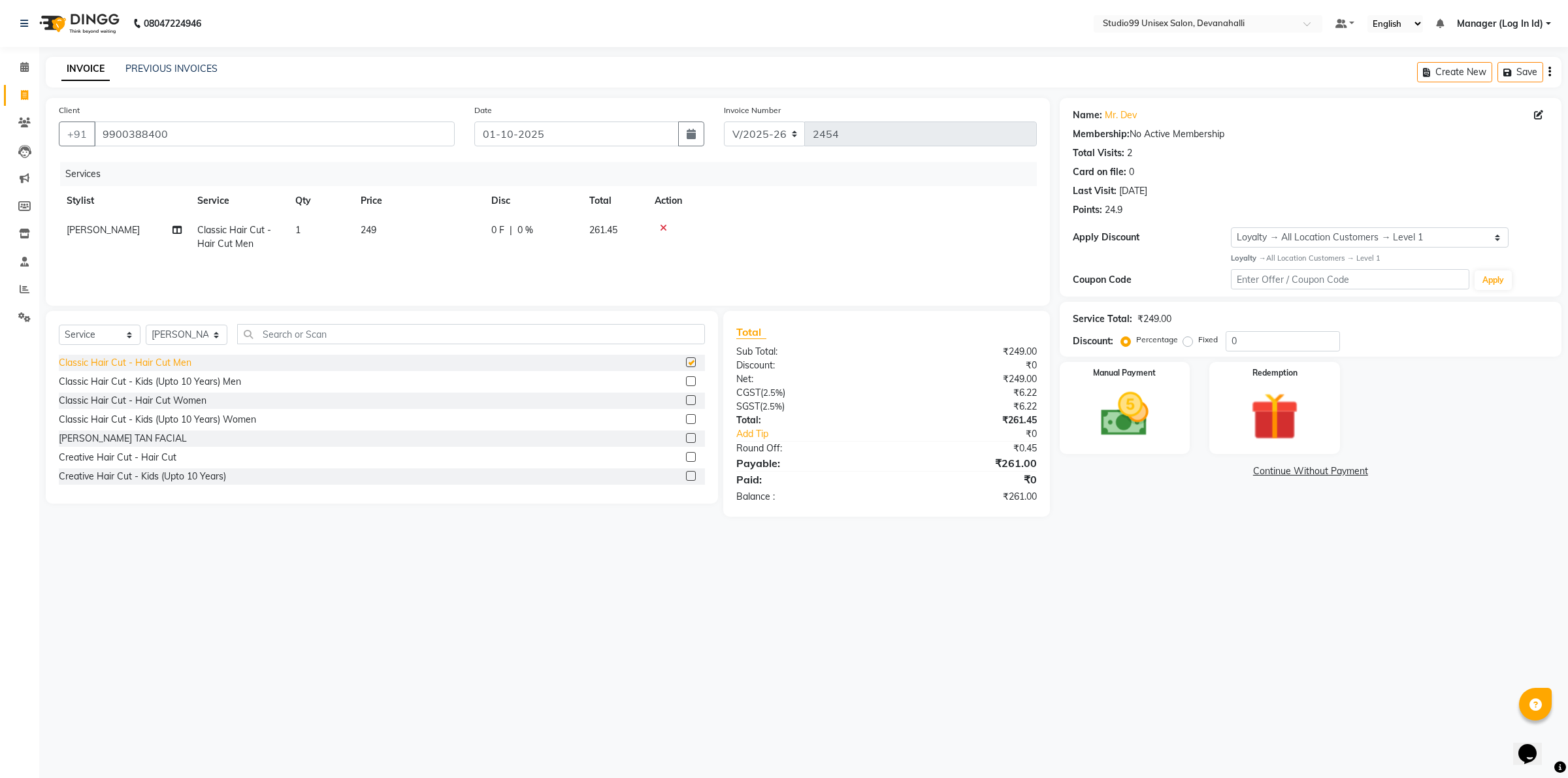
checkbox input "false"
click at [1138, 428] on img at bounding box center [1124, 414] width 81 height 58
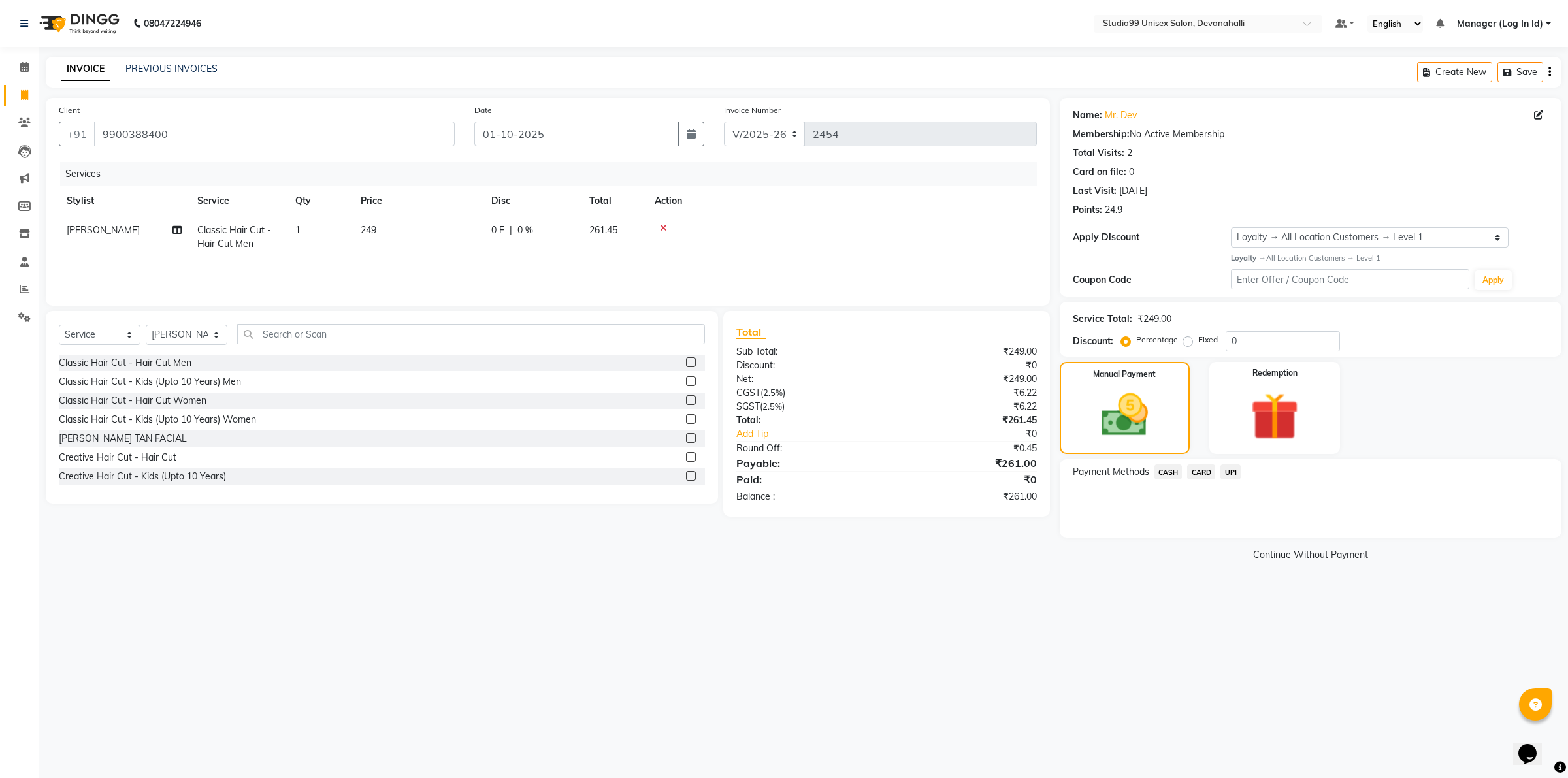
click at [1225, 474] on span "UPI" at bounding box center [1230, 471] width 21 height 15
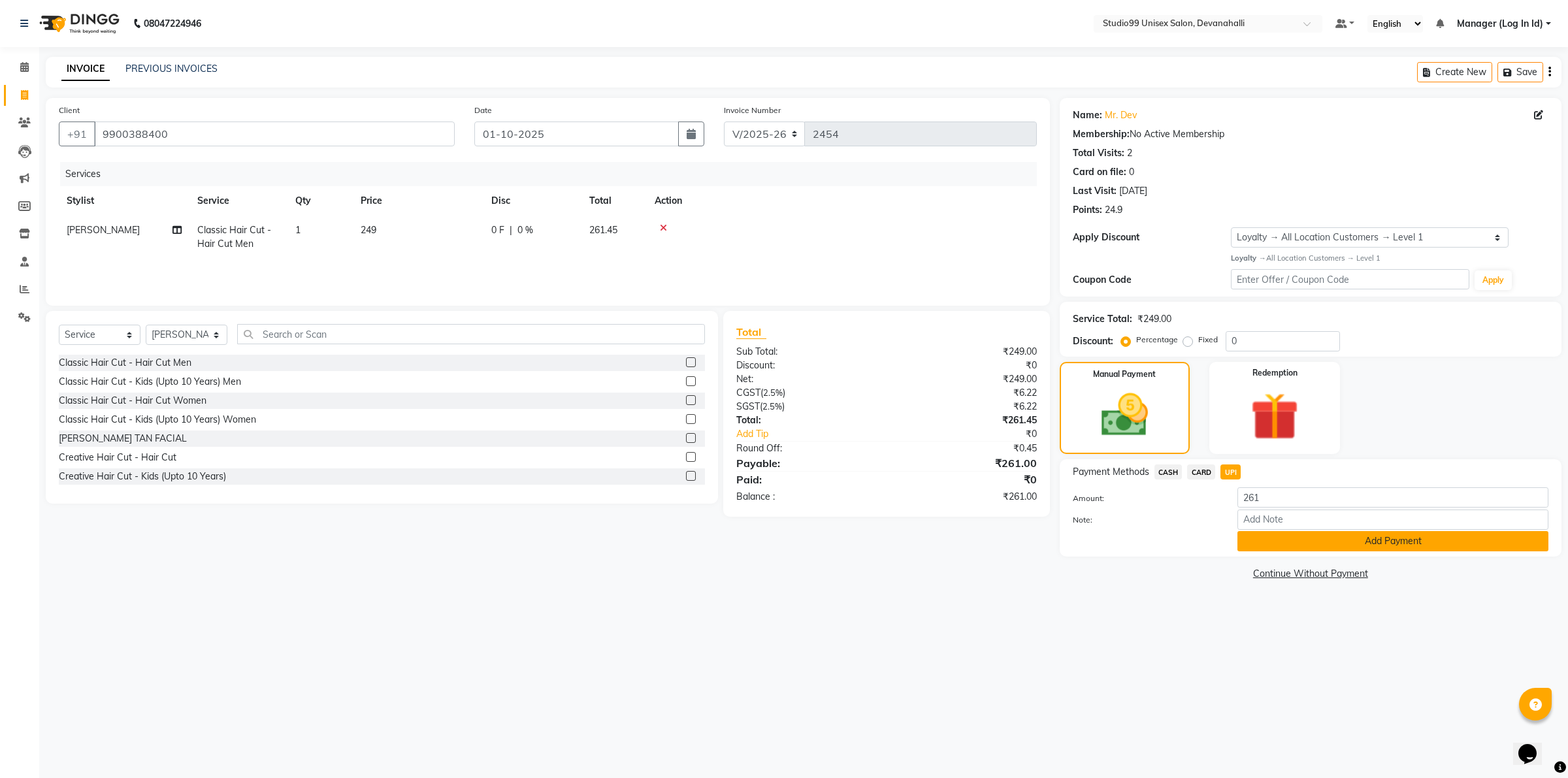
click at [1252, 532] on button "Add Payment" at bounding box center [1392, 541] width 311 height 21
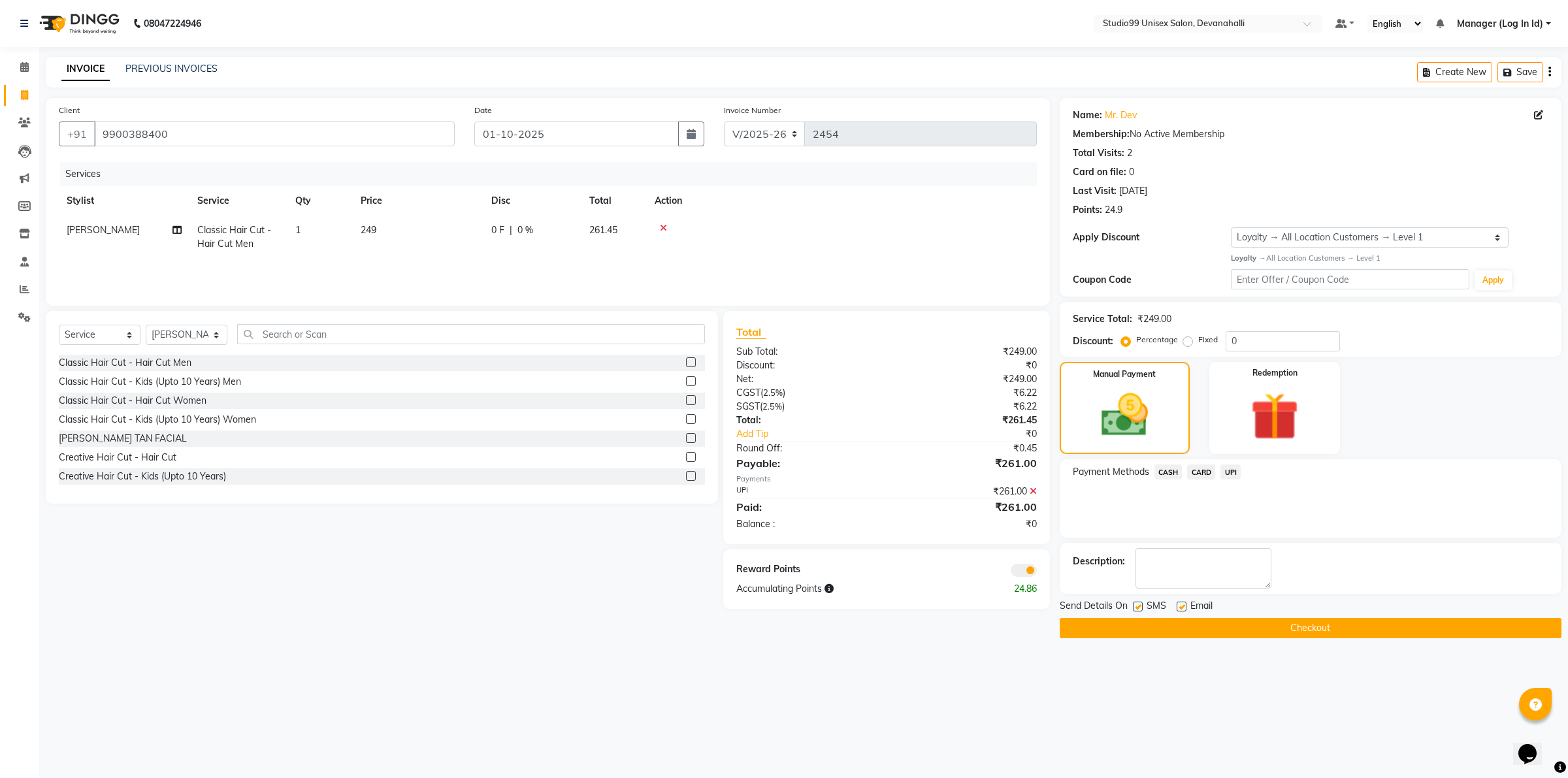
click at [1271, 630] on button "Checkout" at bounding box center [1310, 628] width 501 height 21
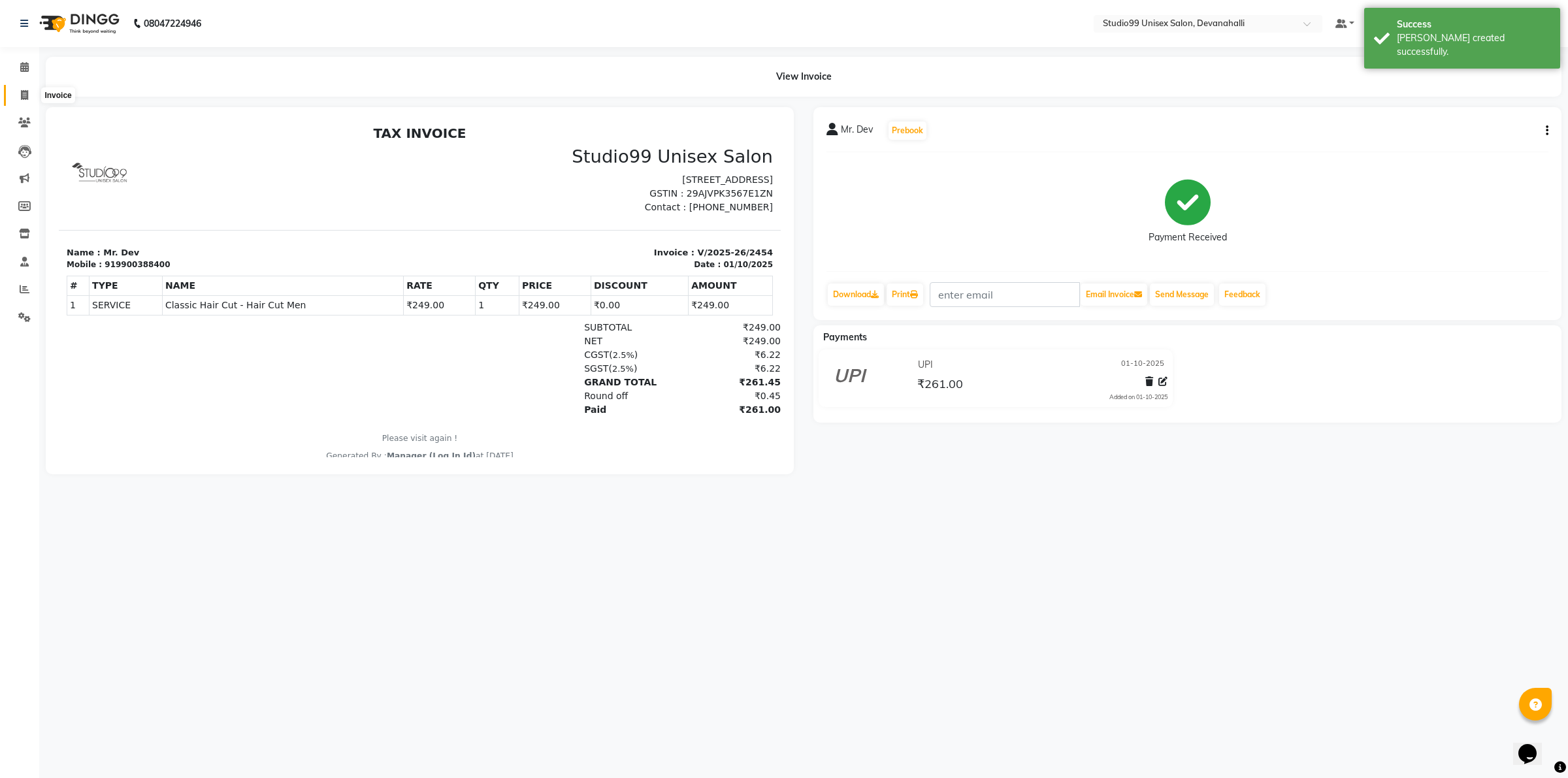
click at [19, 95] on span at bounding box center [25, 95] width 23 height 15
select select "service"
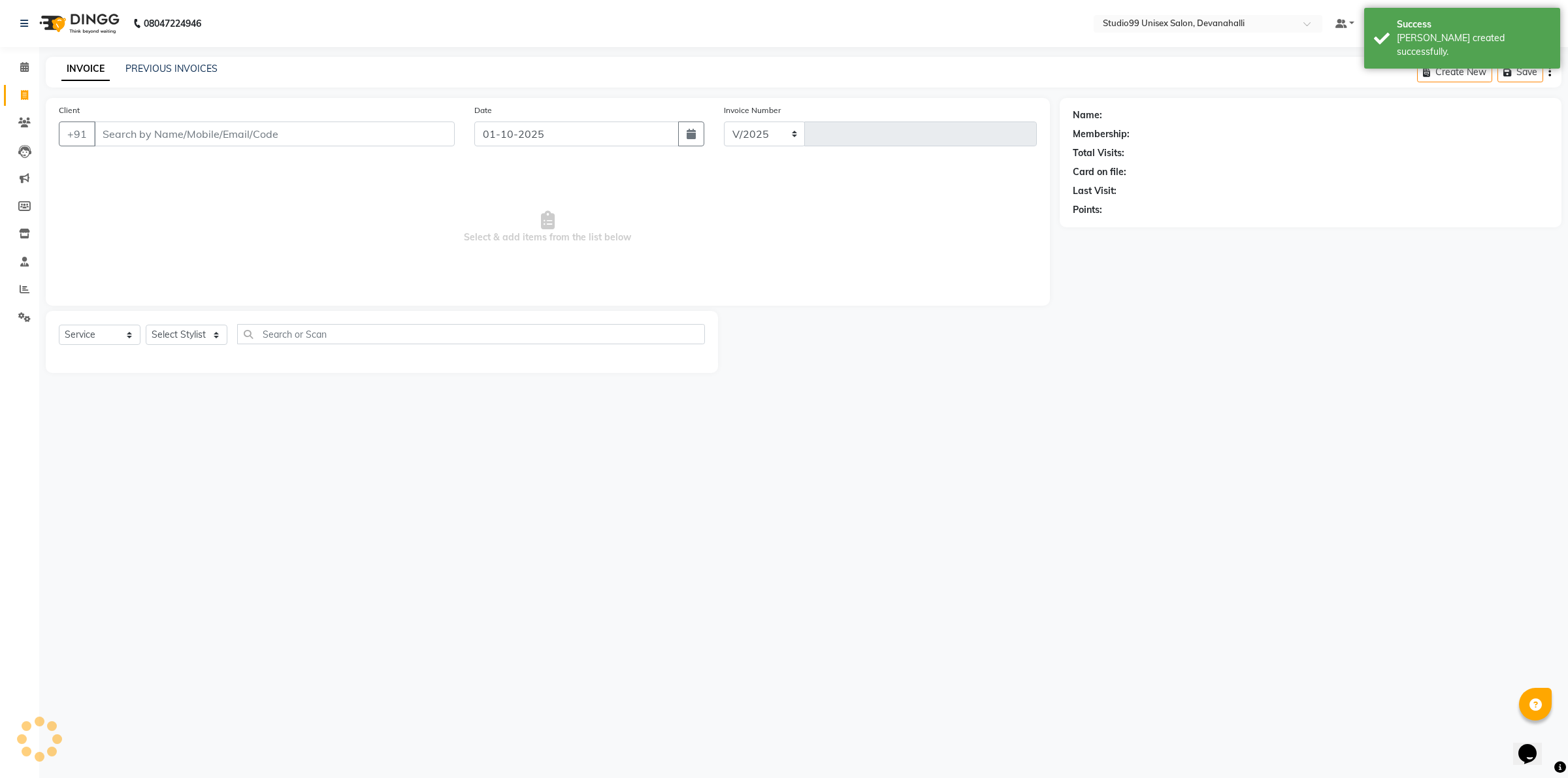
select select "6467"
type input "2455"
